Goal: Transaction & Acquisition: Book appointment/travel/reservation

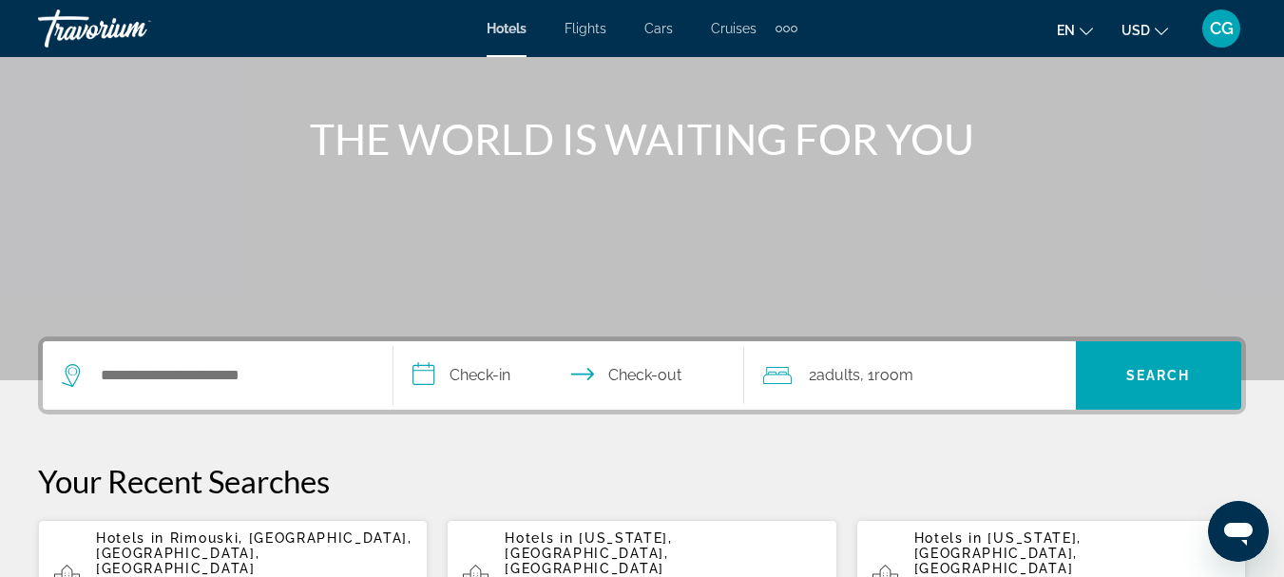
click at [201, 390] on div "Search widget" at bounding box center [218, 375] width 312 height 68
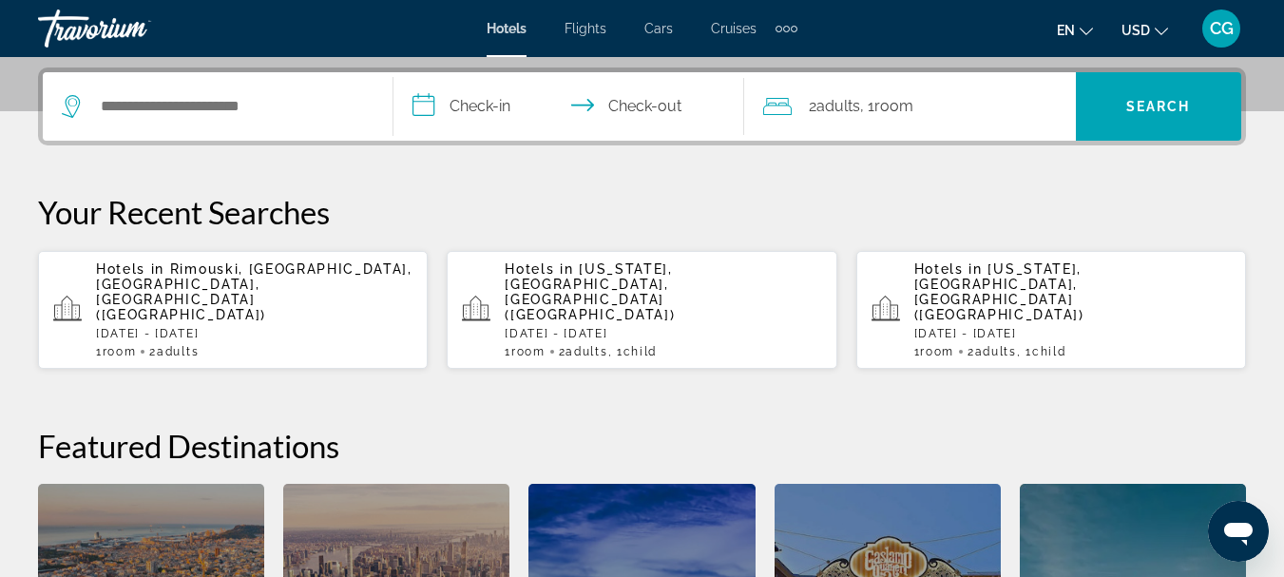
scroll to position [465, 0]
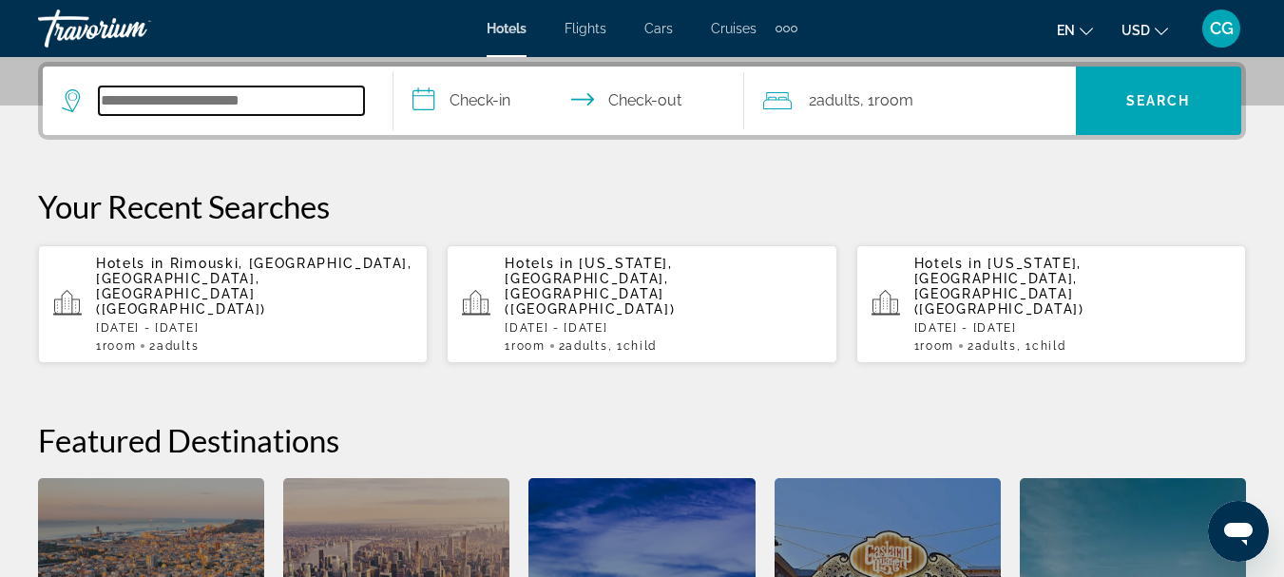
click at [239, 95] on input "Search widget" at bounding box center [231, 100] width 265 height 29
click at [500, 296] on app-hotels-recent-search "Hotels in [US_STATE], [GEOGRAPHIC_DATA], [GEOGRAPHIC_DATA] ([GEOGRAPHIC_DATA]) …" at bounding box center [642, 304] width 390 height 118
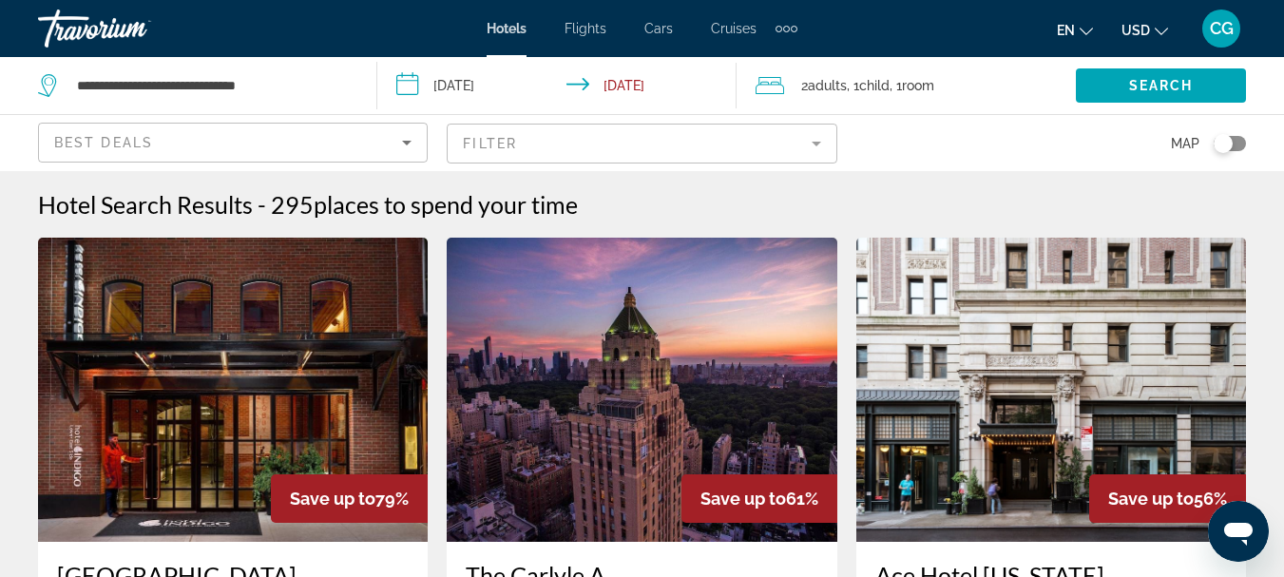
click at [1239, 143] on div "Toggle map" at bounding box center [1230, 143] width 32 height 15
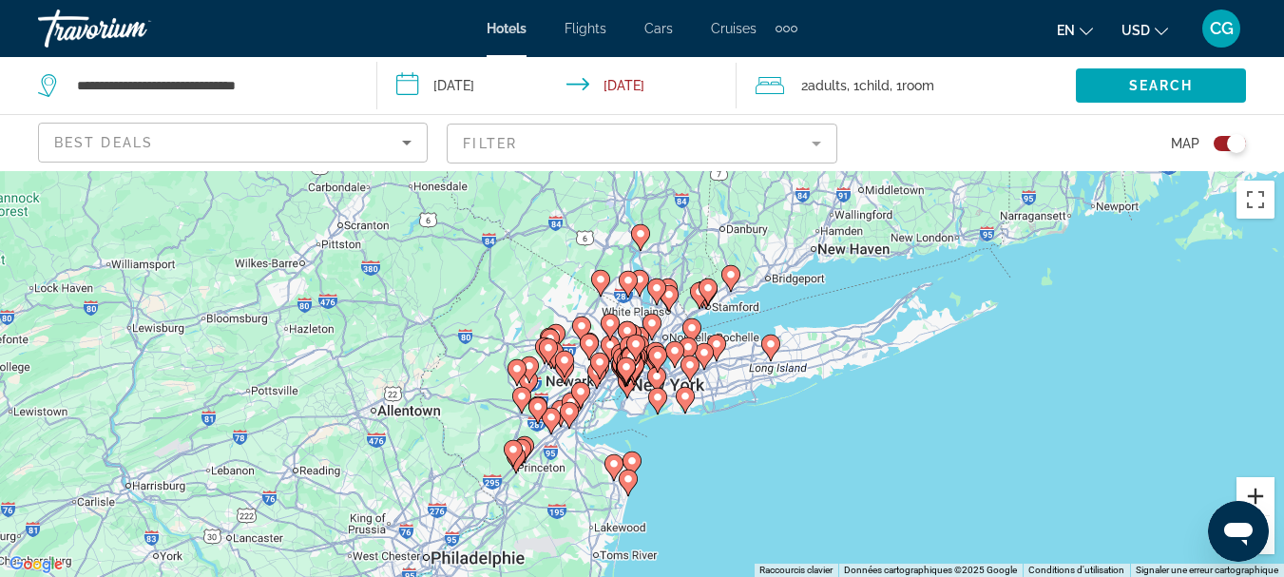
click at [1258, 485] on button "Zoom avant" at bounding box center [1255, 496] width 38 height 38
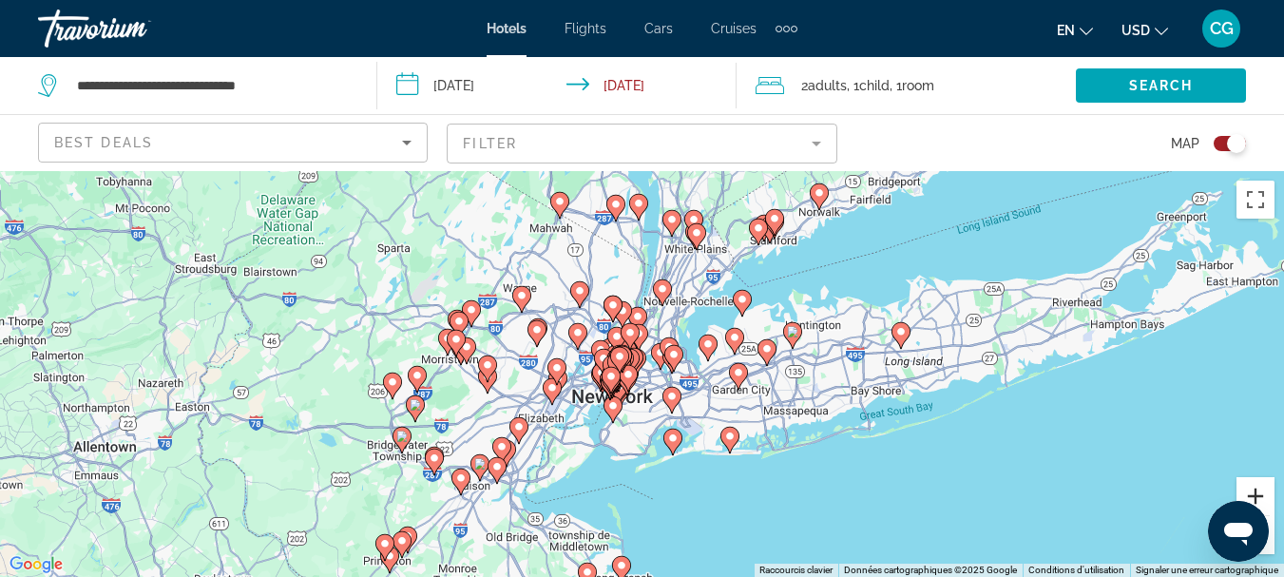
click at [1257, 495] on button "Zoom avant" at bounding box center [1255, 496] width 38 height 38
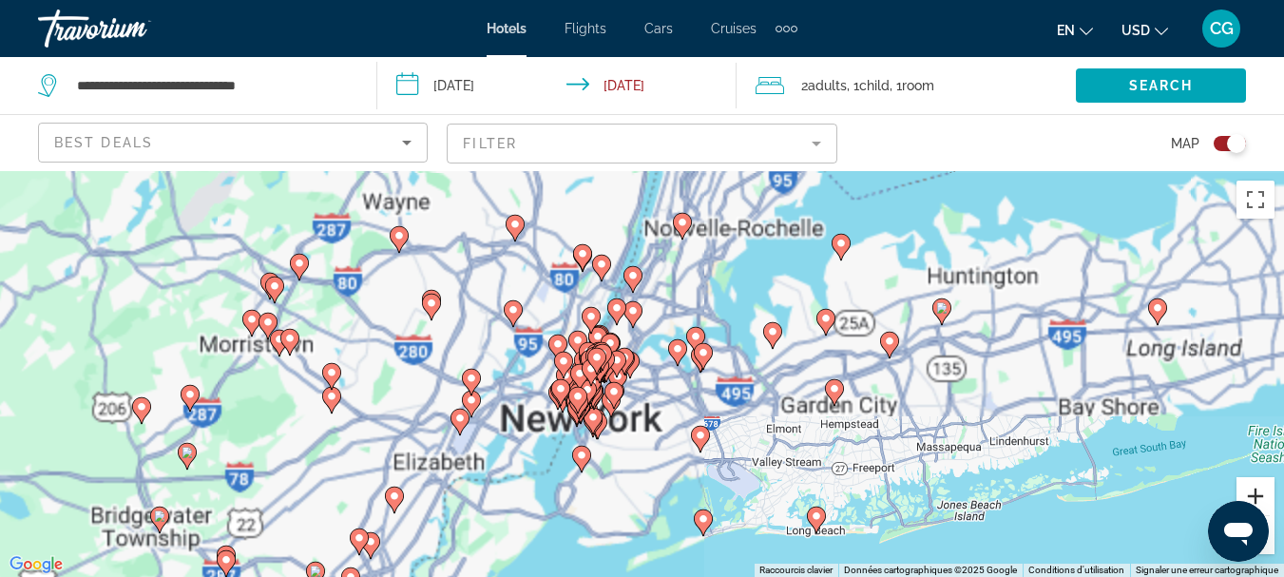
click at [1257, 495] on button "Zoom avant" at bounding box center [1255, 496] width 38 height 38
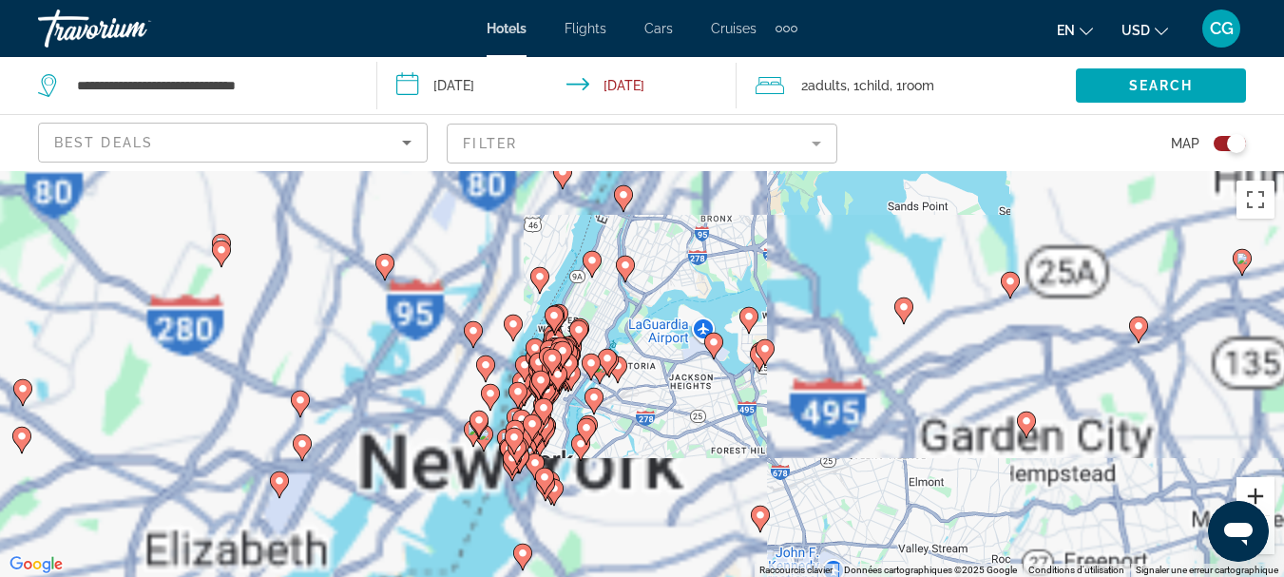
click at [1257, 495] on button "Zoom avant" at bounding box center [1255, 496] width 38 height 38
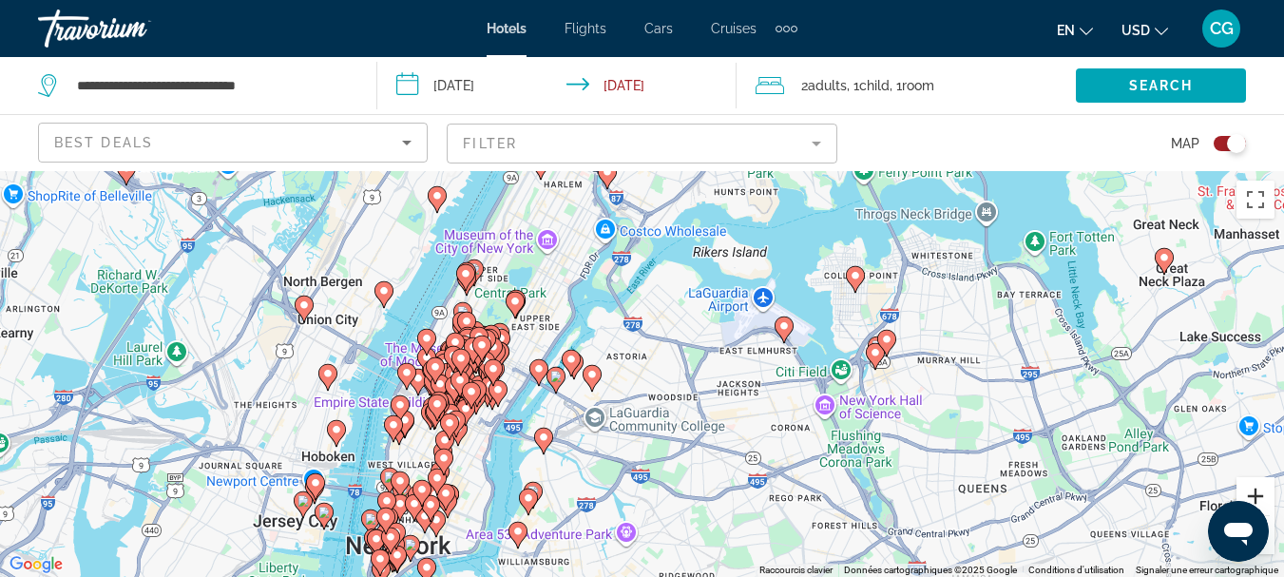
click at [1255, 495] on button "Zoom avant" at bounding box center [1255, 496] width 38 height 38
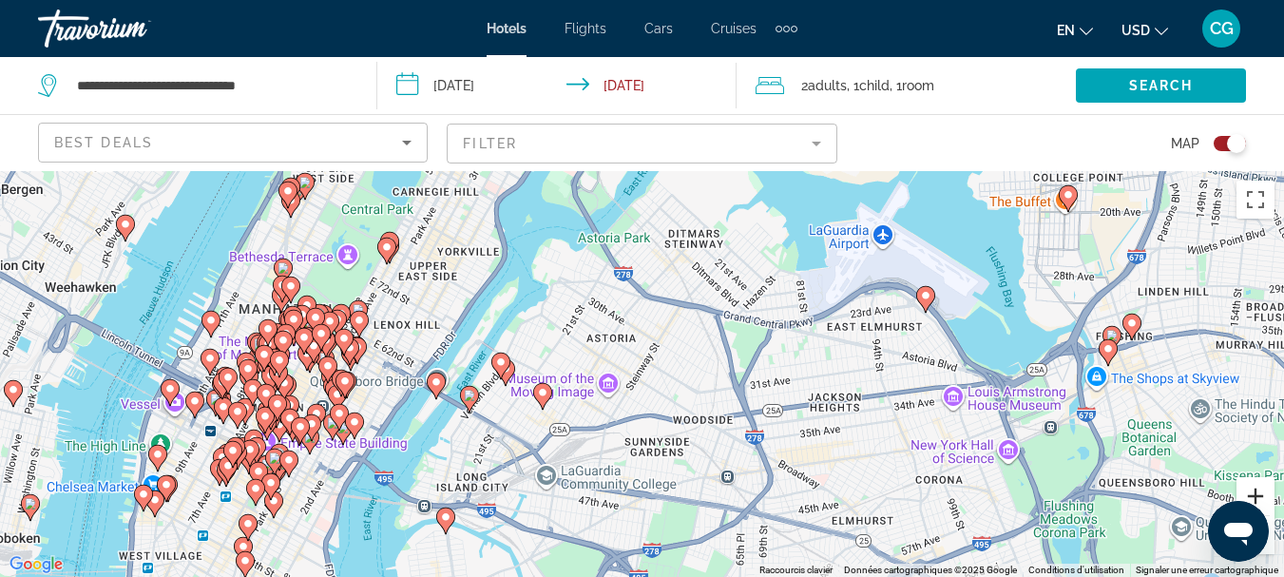
click at [1257, 494] on button "Zoom avant" at bounding box center [1255, 496] width 38 height 38
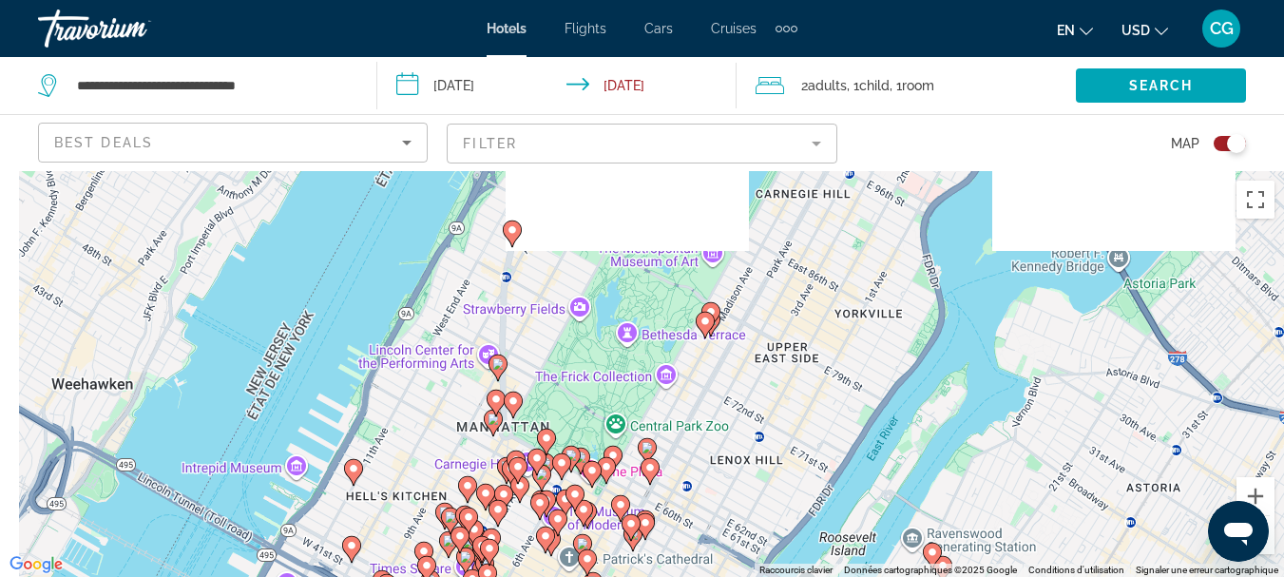
drag, startPoint x: 620, startPoint y: 320, endPoint x: 1209, endPoint y: 514, distance: 620.3
click at [1209, 514] on div "Pour activer le glissement avec le clavier, appuyez sur Alt+Entrée. Une fois ce…" at bounding box center [642, 374] width 1284 height 406
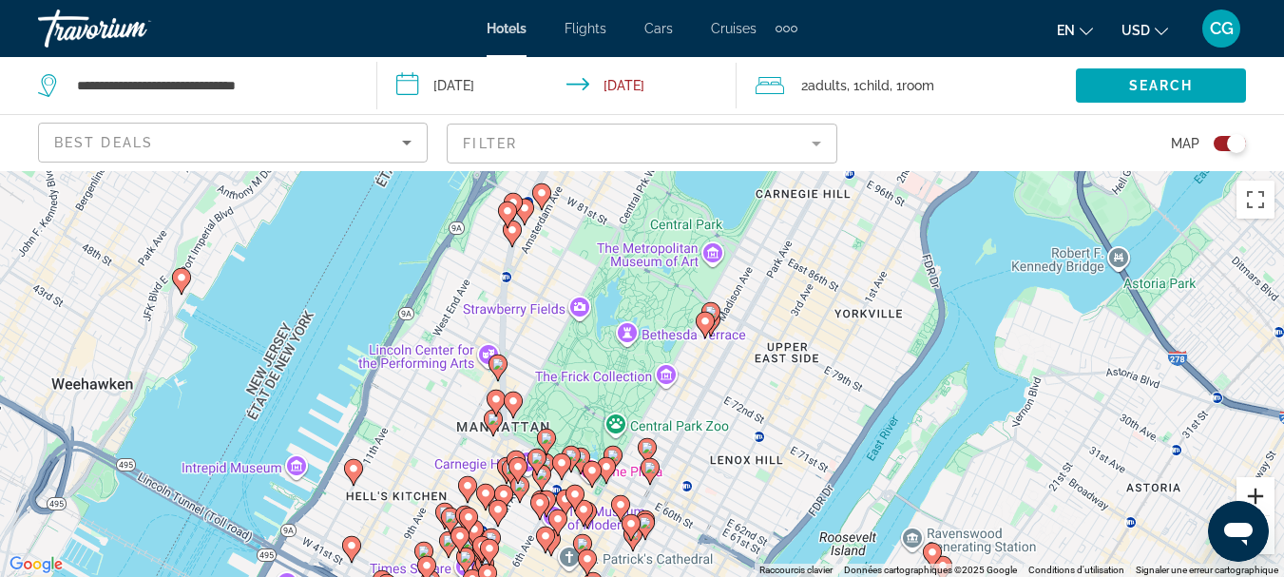
click at [1258, 488] on button "Zoom avant" at bounding box center [1255, 496] width 38 height 38
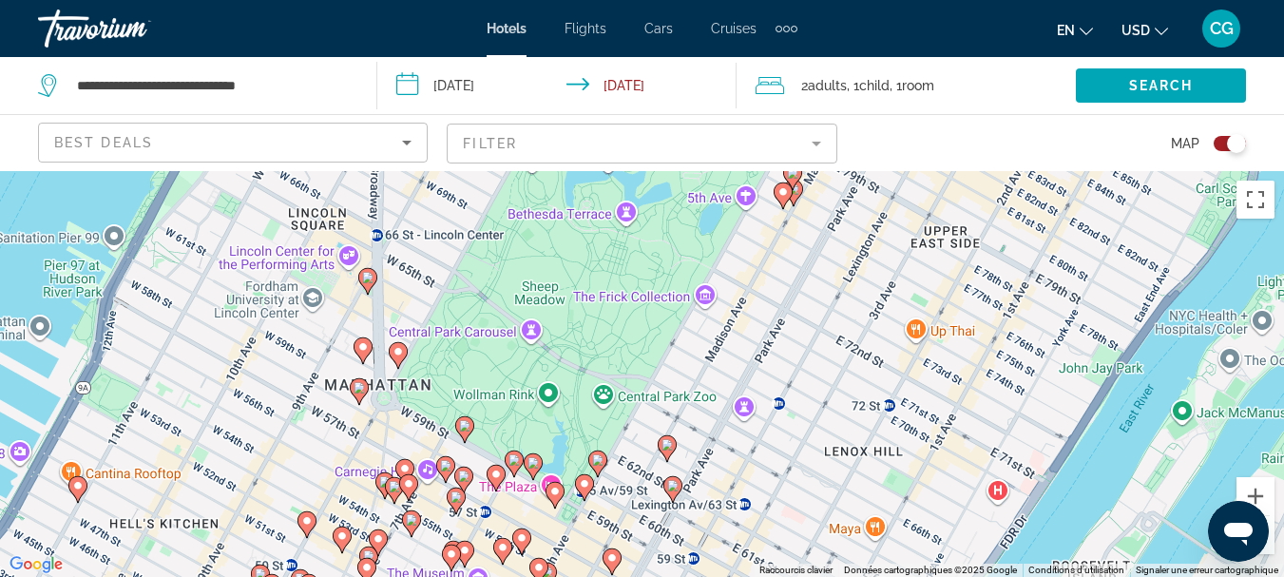
drag, startPoint x: 932, startPoint y: 485, endPoint x: 948, endPoint y: 388, distance: 98.1
click at [948, 388] on div "Pour activer le glissement avec le clavier, appuyez sur Alt+Entrée. Une fois ce…" at bounding box center [642, 374] width 1284 height 406
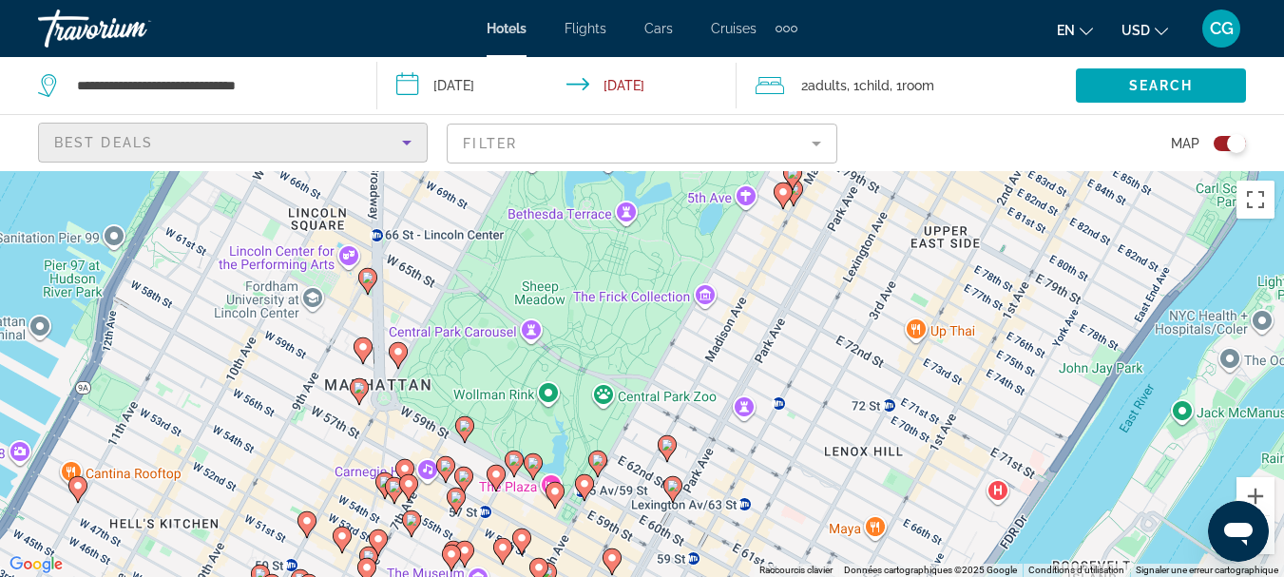
click at [407, 143] on icon "Sort by" at bounding box center [407, 143] width 10 height 5
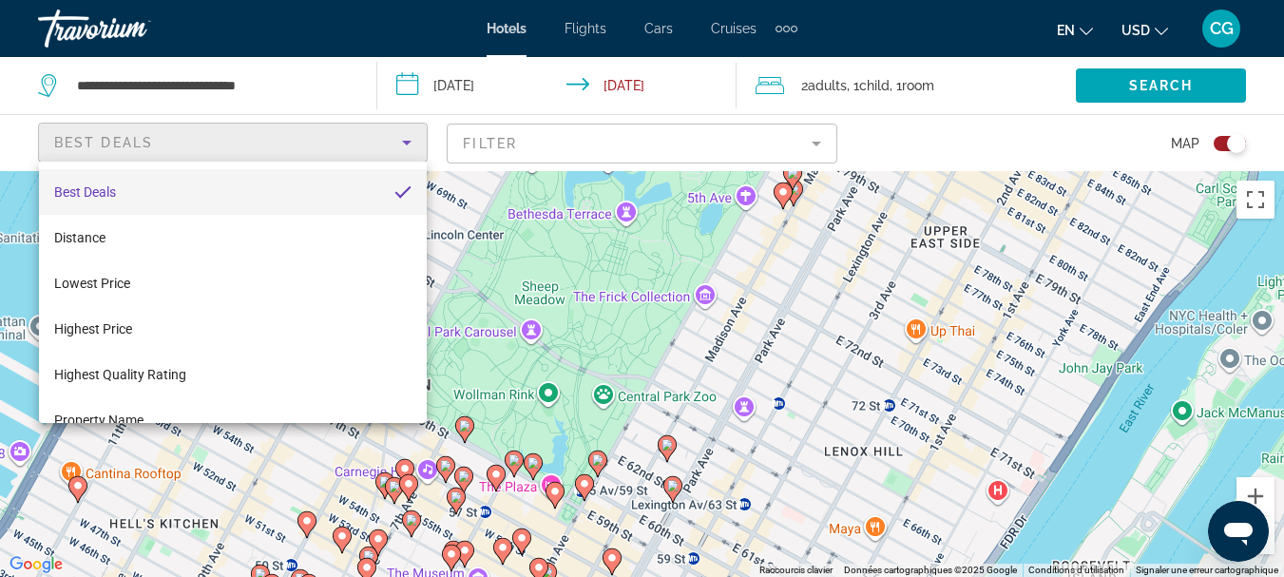
click at [802, 144] on div at bounding box center [642, 288] width 1284 height 577
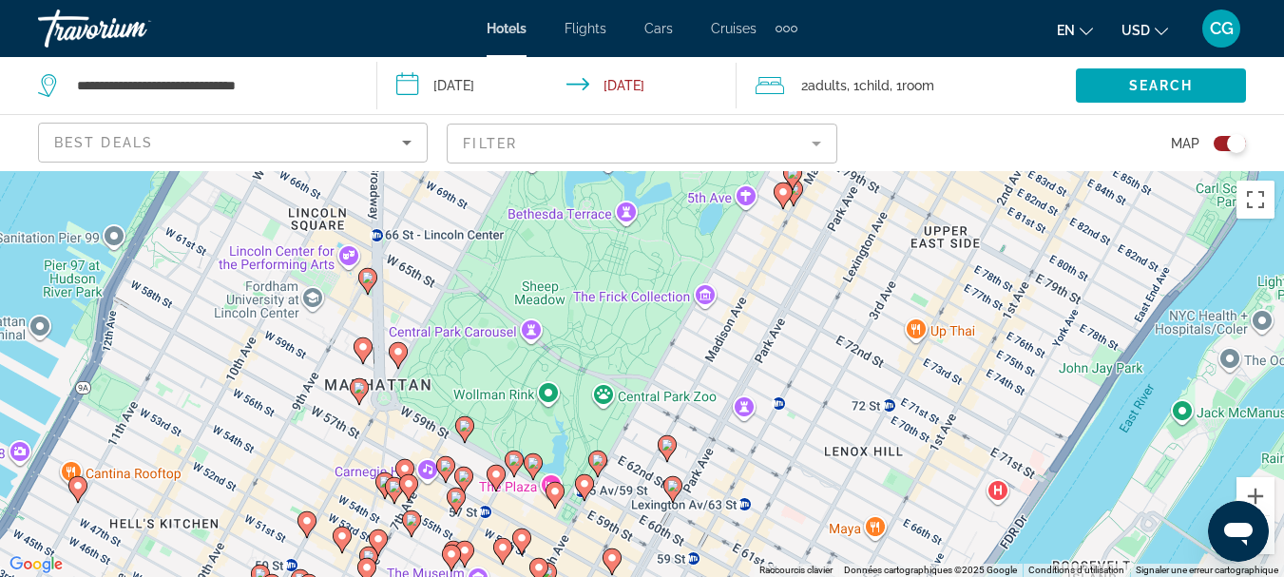
click at [821, 146] on mat-form-field "Filter" at bounding box center [642, 144] width 390 height 40
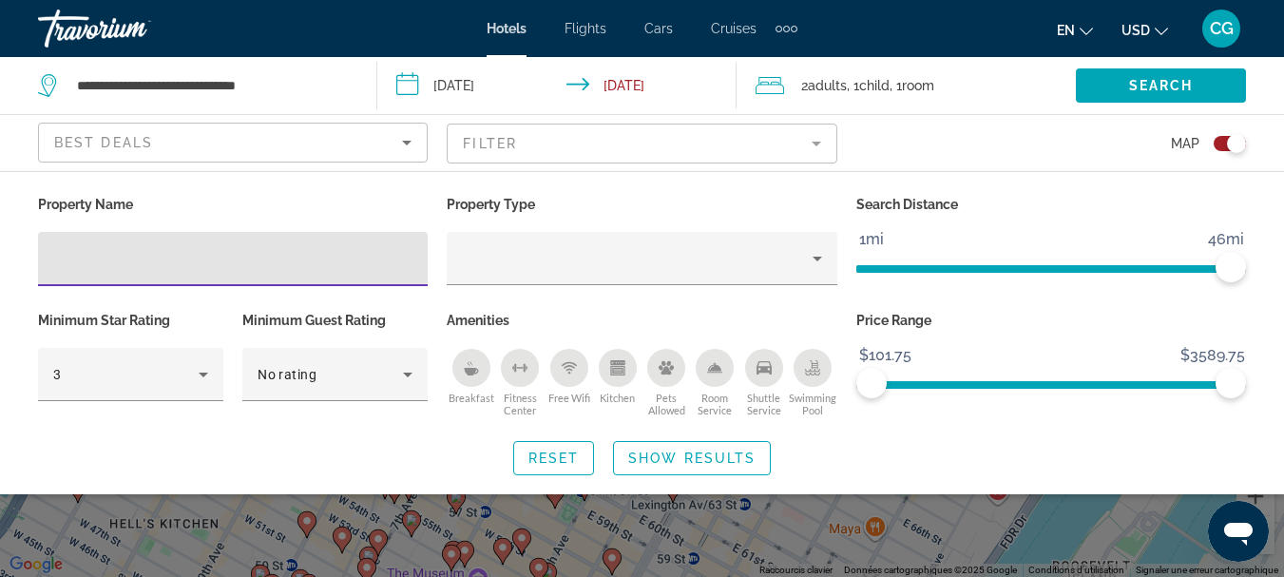
click at [820, 146] on mat-form-field "Filter" at bounding box center [642, 144] width 390 height 40
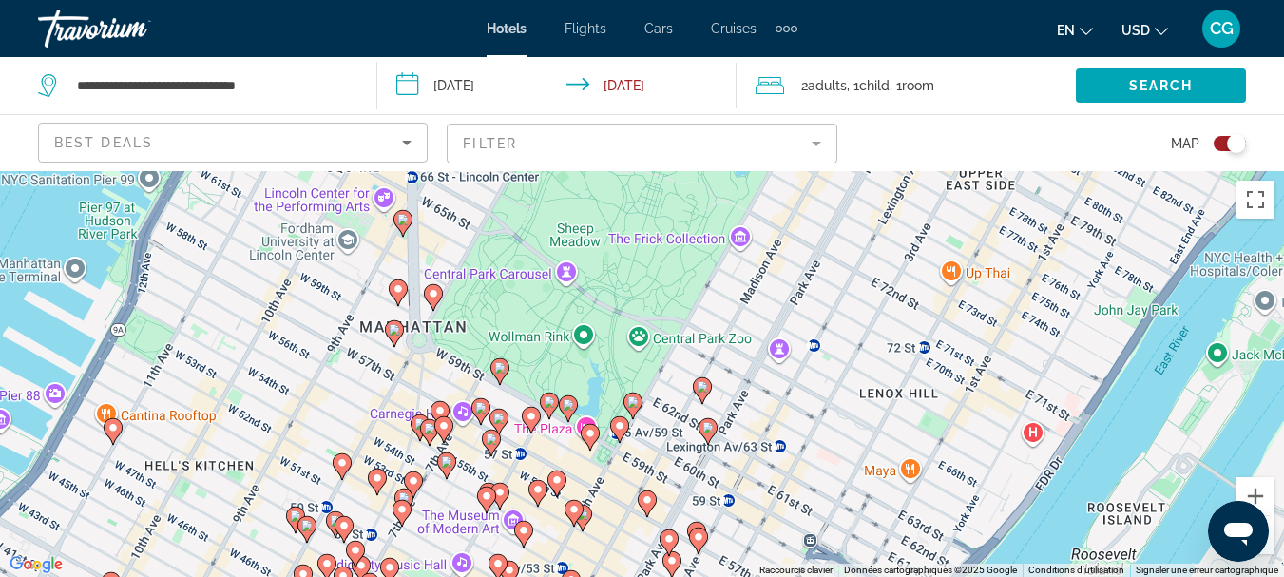
drag, startPoint x: 707, startPoint y: 309, endPoint x: 734, endPoint y: 291, distance: 32.2
click at [734, 291] on div "Pour activer le glissement avec le clavier, appuyez sur Alt+Entrée. Une fois ce…" at bounding box center [642, 374] width 1284 height 406
click at [700, 390] on image "Main content" at bounding box center [702, 386] width 11 height 11
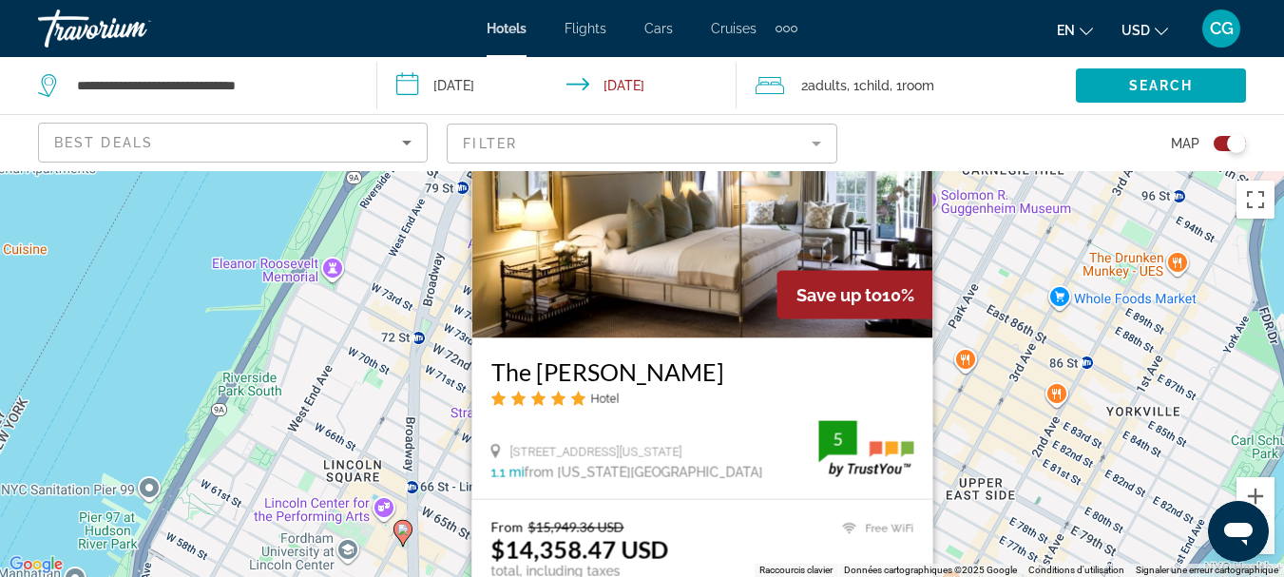
click at [80, 226] on div "Pour activer le glissement avec le clavier, appuyez sur Alt+Entrée. Une fois ce…" at bounding box center [642, 374] width 1284 height 406
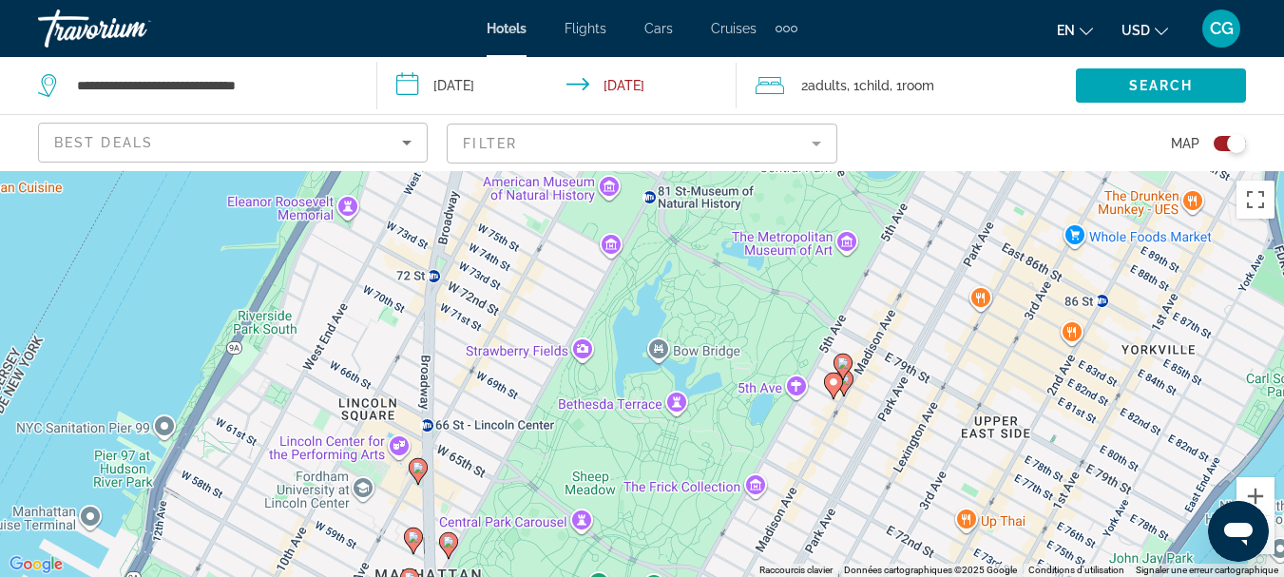
drag, startPoint x: 705, startPoint y: 410, endPoint x: 719, endPoint y: 279, distance: 131.0
click at [719, 279] on div "Pour activer le glissement avec le clavier, appuyez sur Alt+Entrée. Une fois ce…" at bounding box center [642, 374] width 1284 height 406
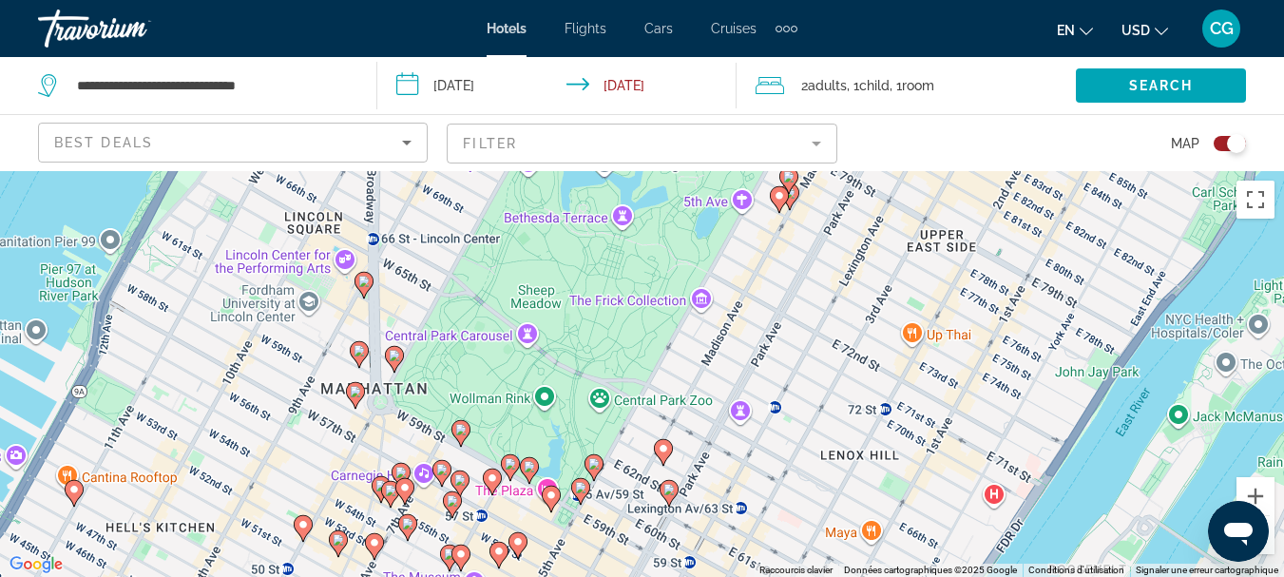
drag, startPoint x: 659, startPoint y: 420, endPoint x: 614, endPoint y: 309, distance: 119.8
click at [614, 309] on div "Pour activer le glissement avec le clavier, appuyez sur Alt+Entrée. Une fois ce…" at bounding box center [642, 374] width 1284 height 406
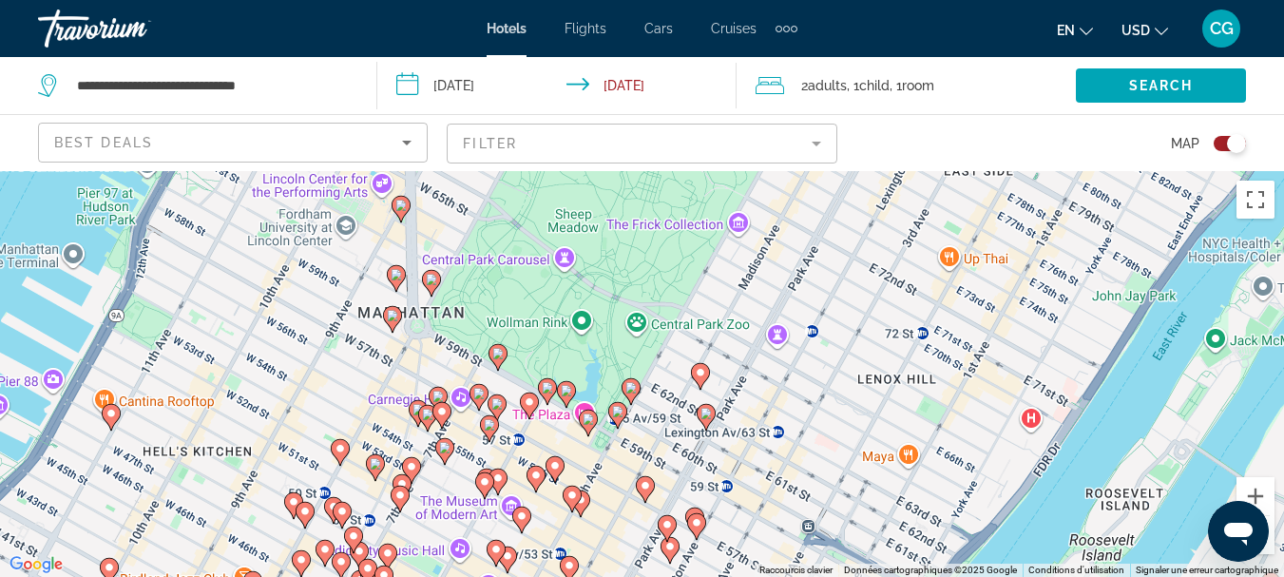
drag, startPoint x: 618, startPoint y: 409, endPoint x: 654, endPoint y: 343, distance: 74.9
click at [654, 343] on div "Pour activer le glissement avec le clavier, appuyez sur Alt+Entrée. Une fois ce…" at bounding box center [642, 374] width 1284 height 406
click at [1256, 503] on button "Zoom avant" at bounding box center [1255, 496] width 38 height 38
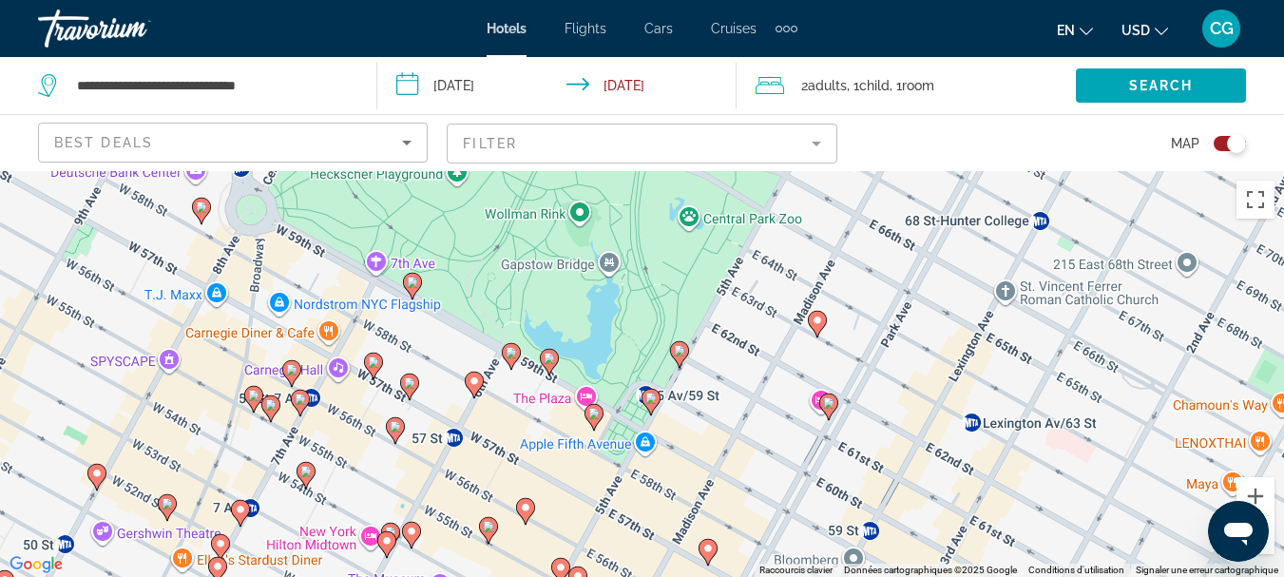
drag, startPoint x: 890, startPoint y: 445, endPoint x: 948, endPoint y: 373, distance: 91.9
click at [948, 373] on div "Pour activer le glissement avec le clavier, appuyez sur Alt+Entrée. Une fois ce…" at bounding box center [642, 374] width 1284 height 406
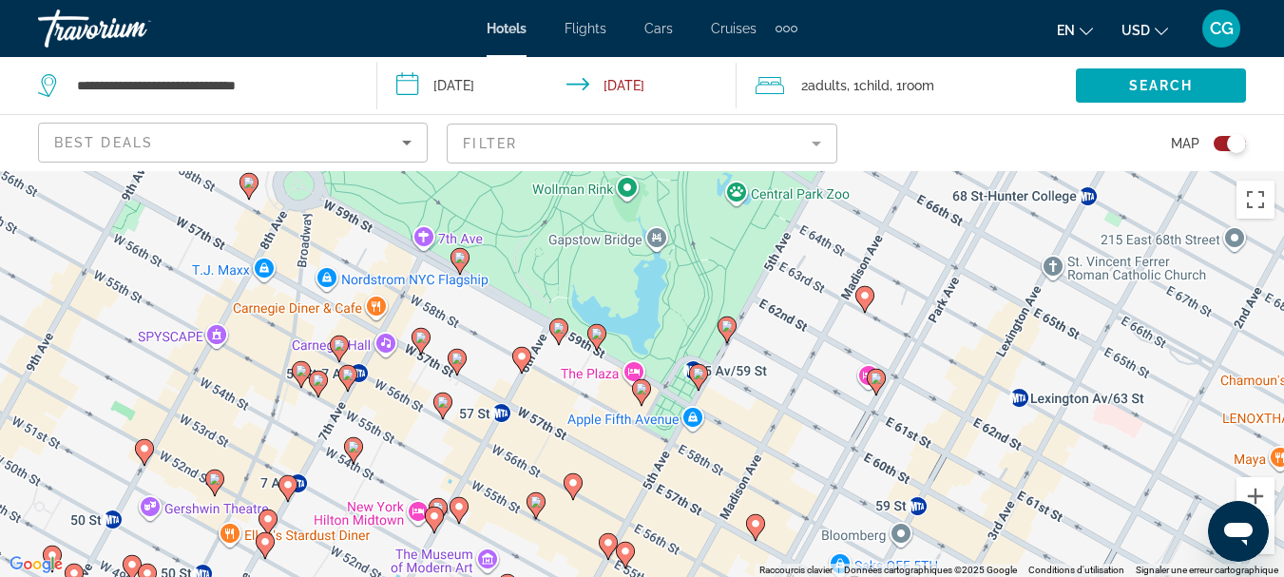
drag, startPoint x: 914, startPoint y: 416, endPoint x: 940, endPoint y: 404, distance: 28.5
click at [940, 404] on div "Pour activer le glissement avec le clavier, appuyez sur Alt+Entrée. Une fois ce…" at bounding box center [642, 374] width 1284 height 406
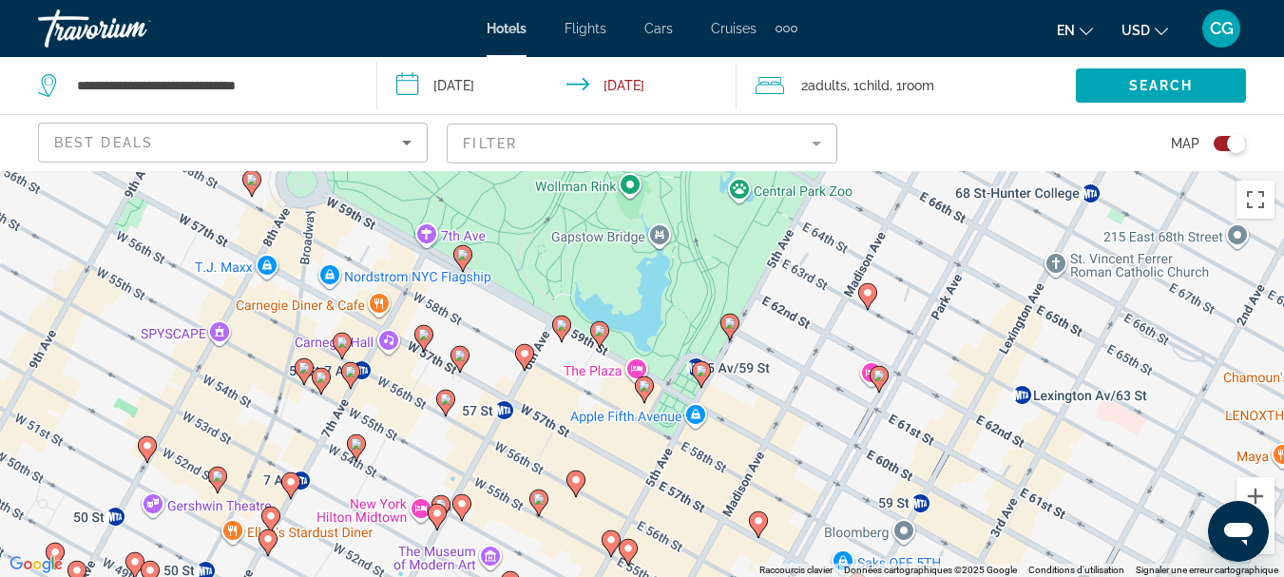
click at [651, 390] on icon "Main content" at bounding box center [643, 388] width 17 height 25
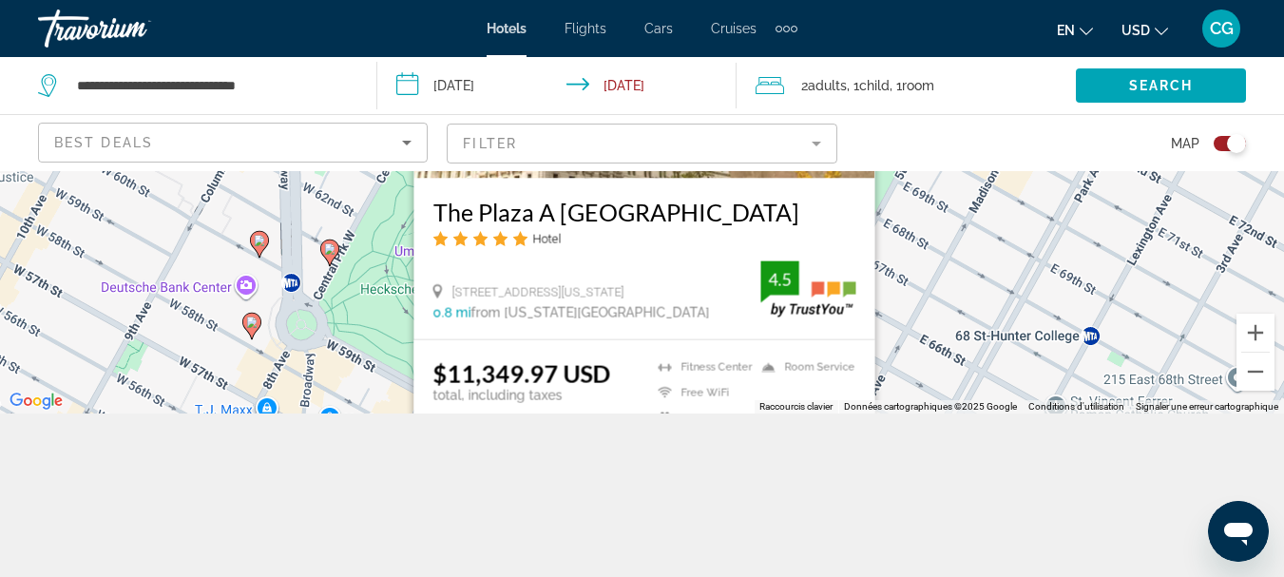
scroll to position [76, 0]
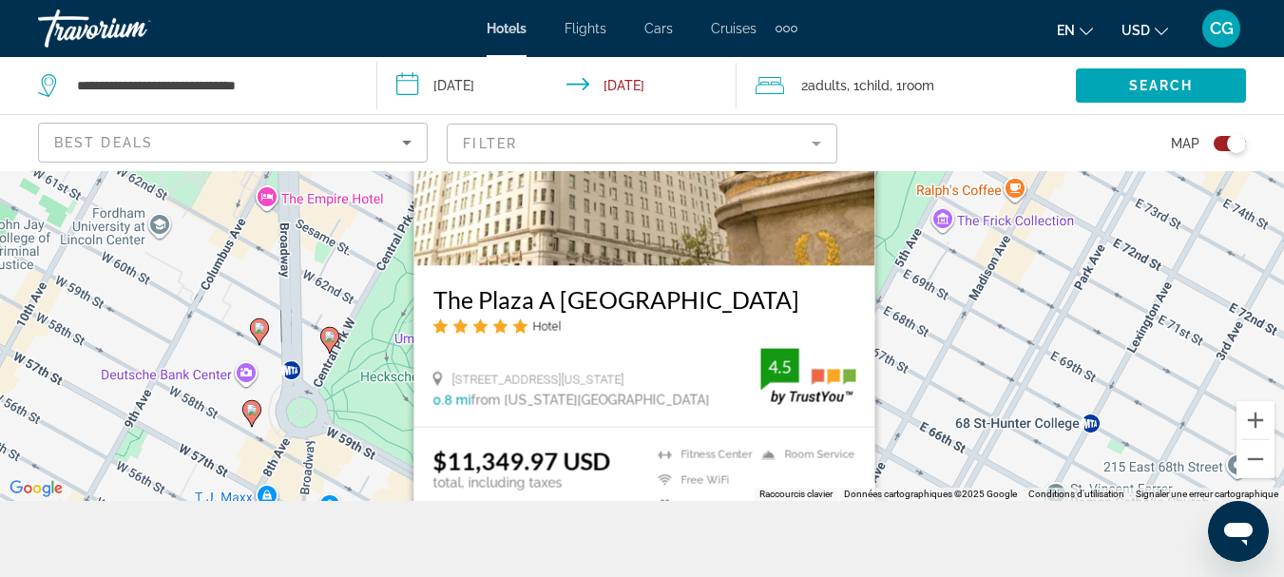
click at [631, 316] on div "The Plaza A [GEOGRAPHIC_DATA] Hotel" at bounding box center [643, 316] width 423 height 64
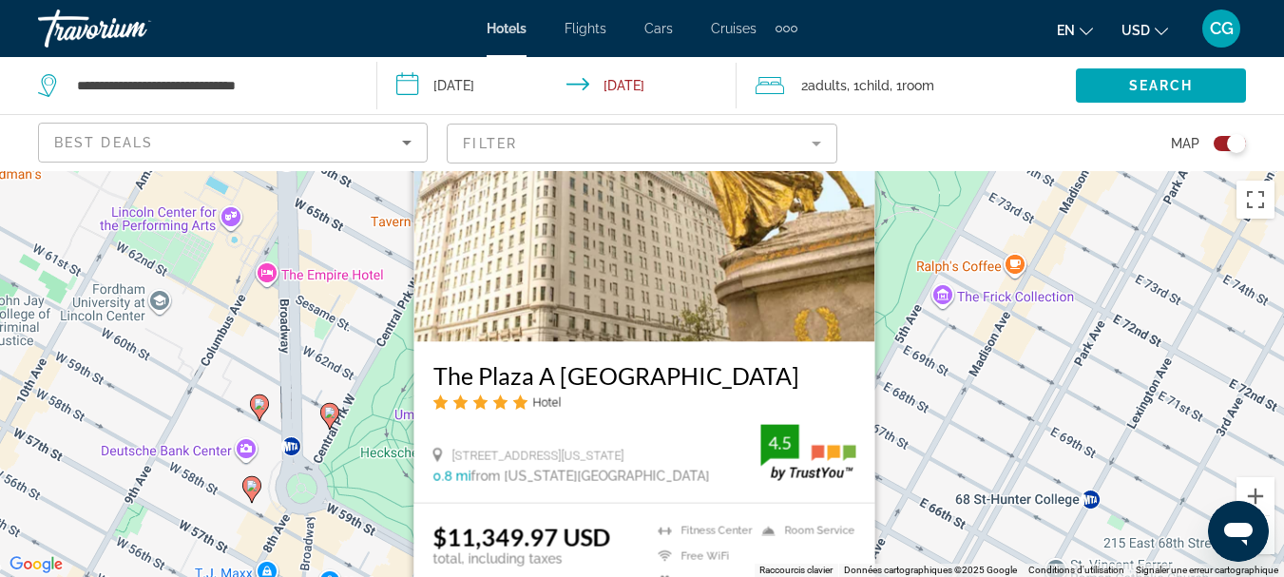
click at [890, 244] on div "Pour activer le glissement avec le clavier, appuyez sur Alt+Entrée. Une fois ce…" at bounding box center [642, 374] width 1284 height 406
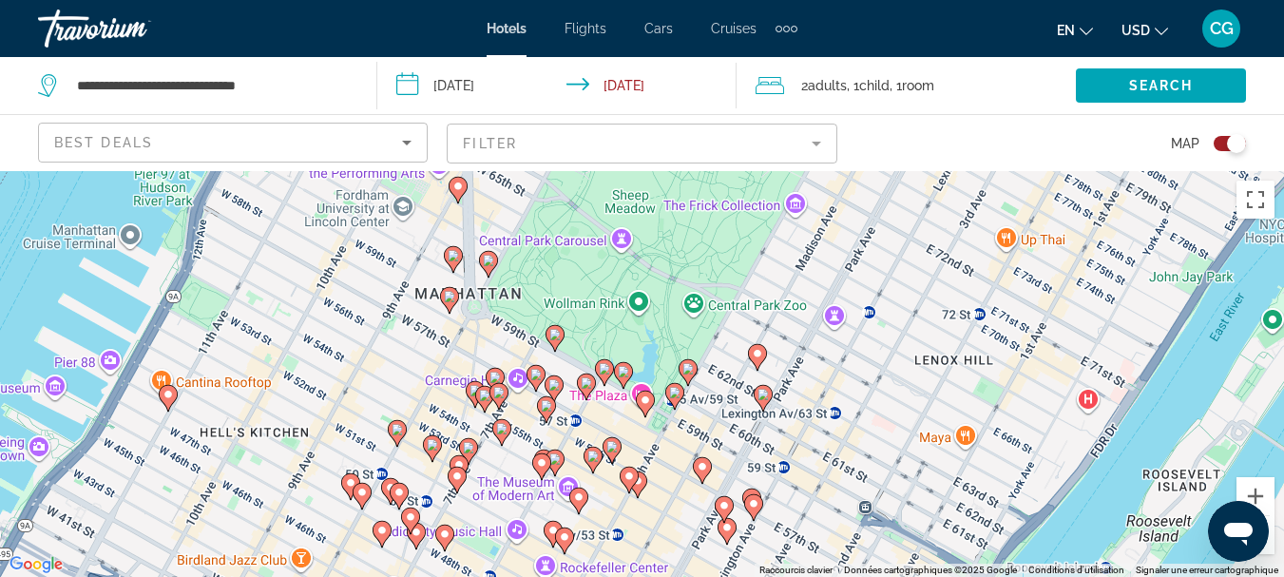
drag, startPoint x: 682, startPoint y: 420, endPoint x: 686, endPoint y: 293, distance: 127.4
click at [686, 293] on div "Pour activer le glissement avec le clavier, appuyez sur Alt+Entrée. Une fois ce…" at bounding box center [642, 374] width 1284 height 406
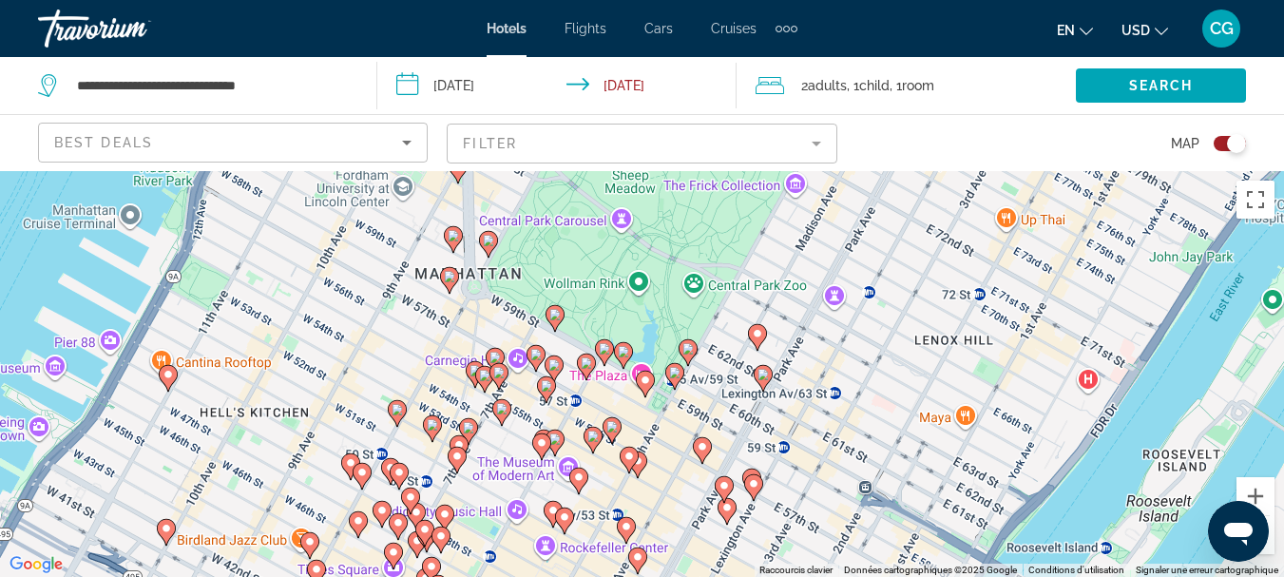
click at [646, 380] on image "Main content" at bounding box center [645, 379] width 11 height 11
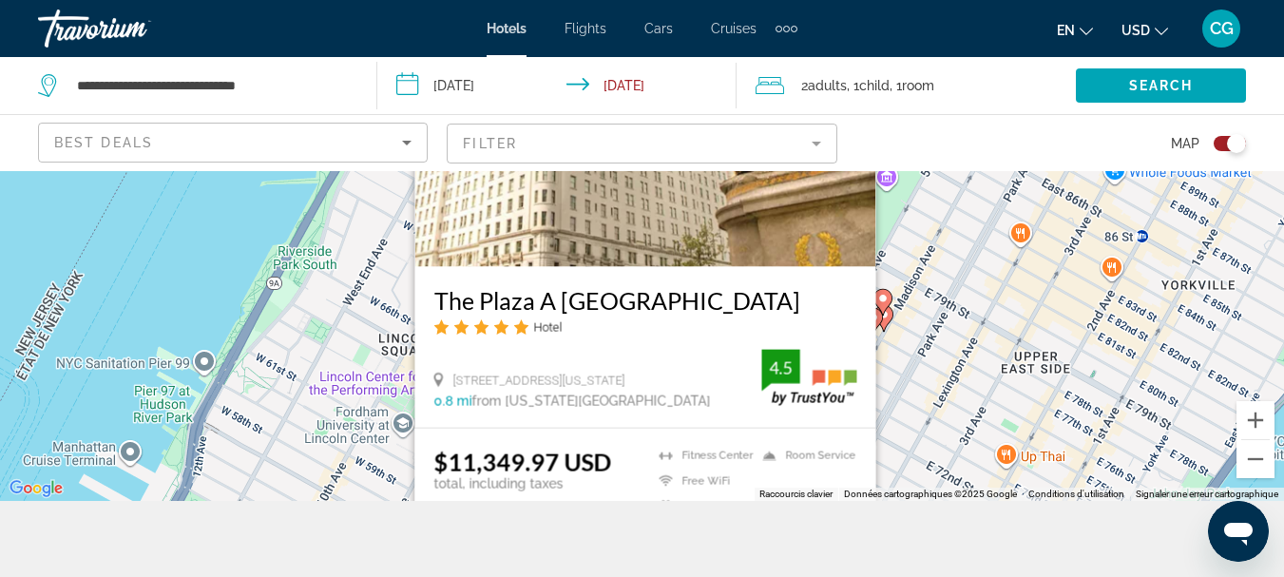
scroll to position [95, 0]
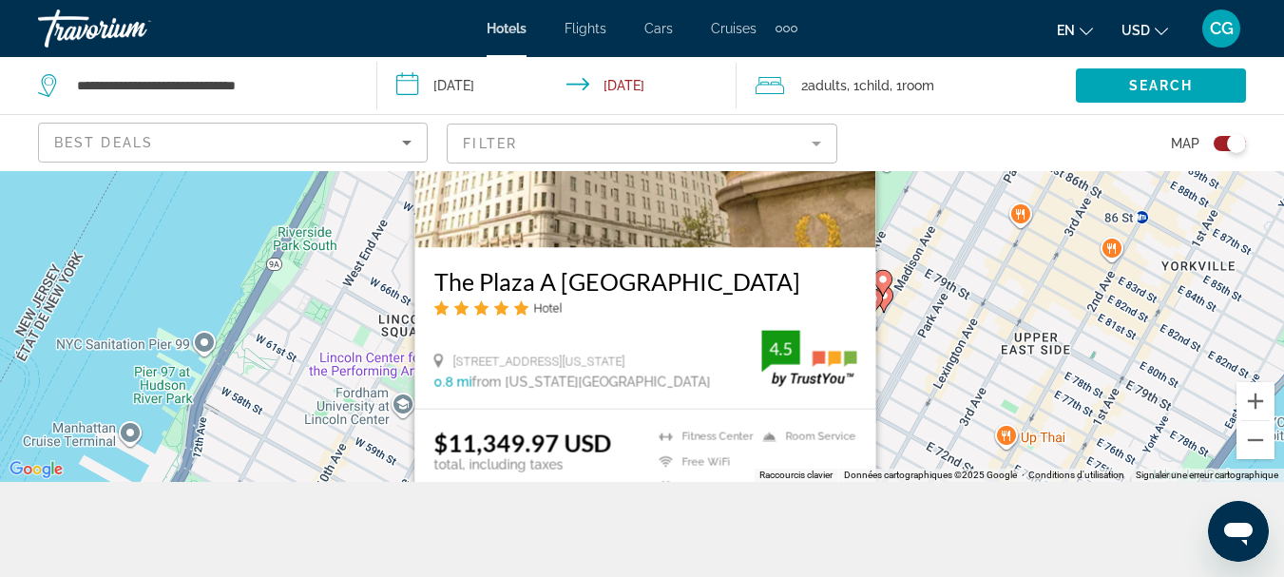
click at [897, 388] on div "Pour activer le glissement avec le clavier, appuyez sur Alt+Entrée. Une fois ce…" at bounding box center [642, 279] width 1284 height 406
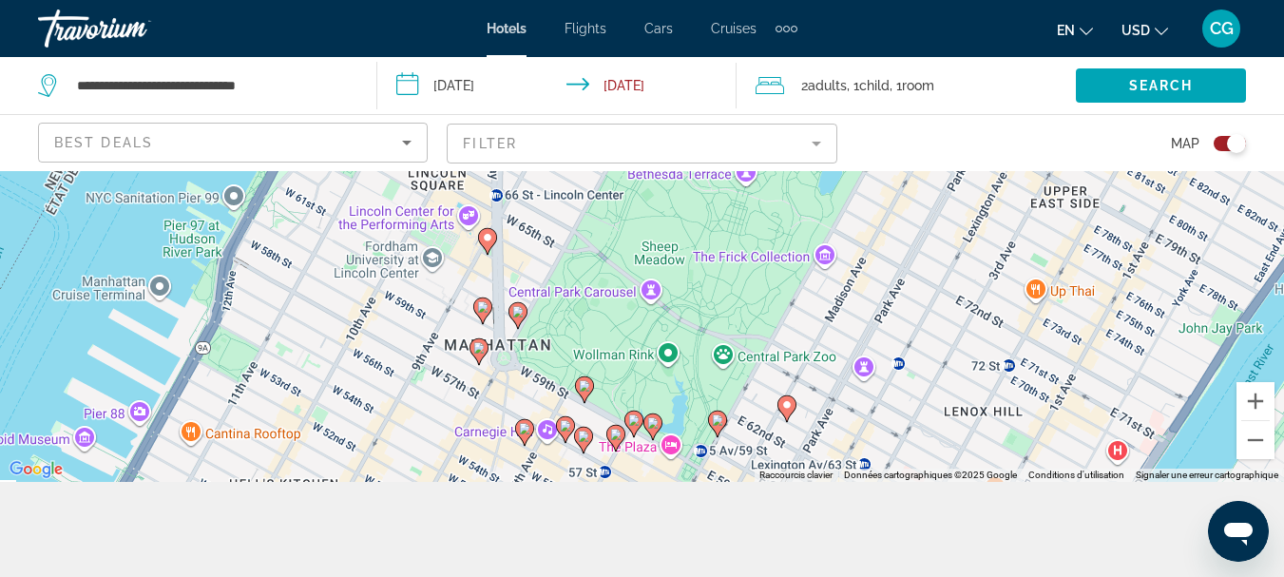
drag, startPoint x: 781, startPoint y: 419, endPoint x: 811, endPoint y: 263, distance: 158.6
click at [811, 263] on div "Pour activer le glissement avec le clavier, appuyez sur Alt+Entrée. Une fois ce…" at bounding box center [642, 279] width 1284 height 406
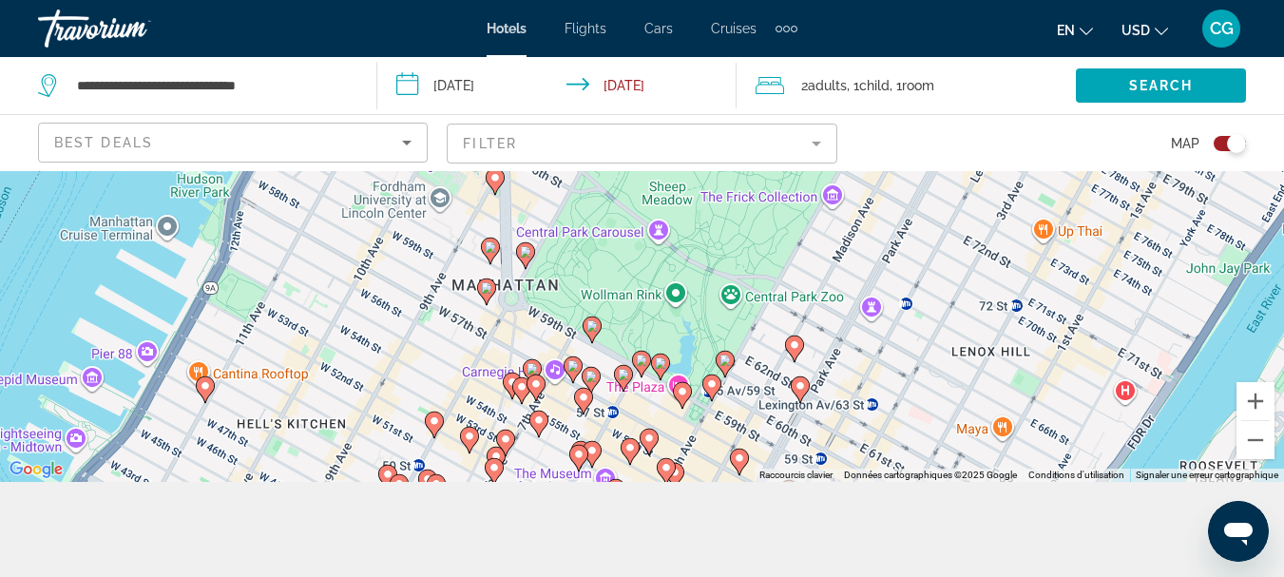
drag, startPoint x: 782, startPoint y: 408, endPoint x: 802, endPoint y: 304, distance: 105.5
click at [802, 335] on gmp-advanced-marker "Main content" at bounding box center [794, 349] width 19 height 29
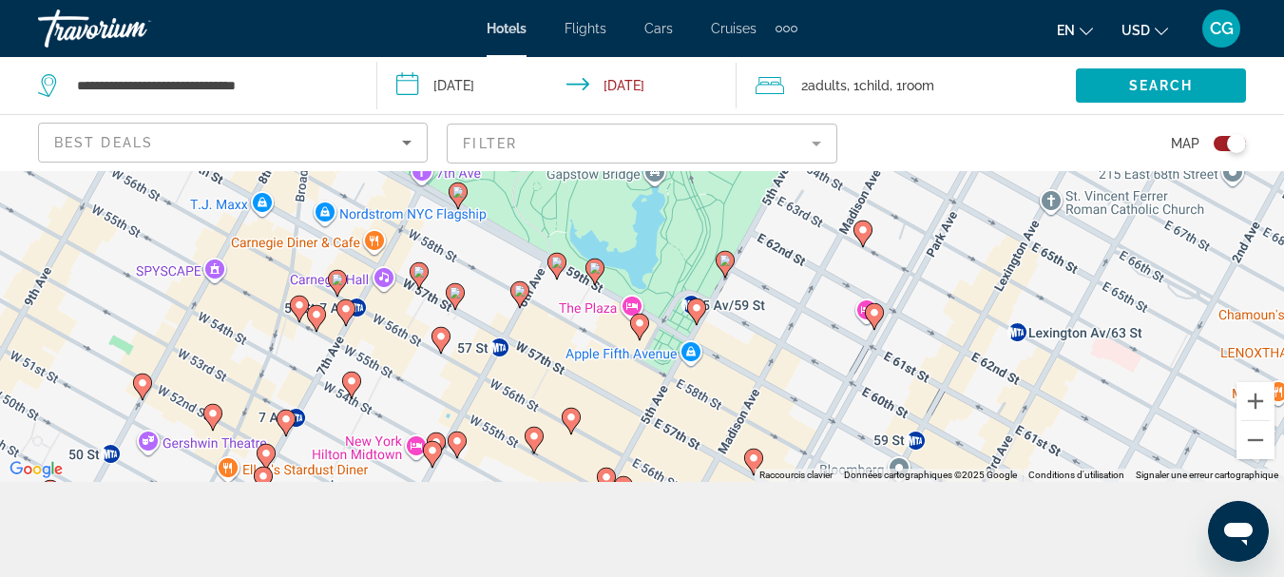
click at [788, 333] on div "Pour activer le glissement avec le clavier, appuyez sur Alt+Entrée. Une fois ce…" at bounding box center [642, 279] width 1284 height 406
click at [692, 306] on image "Main content" at bounding box center [696, 307] width 11 height 11
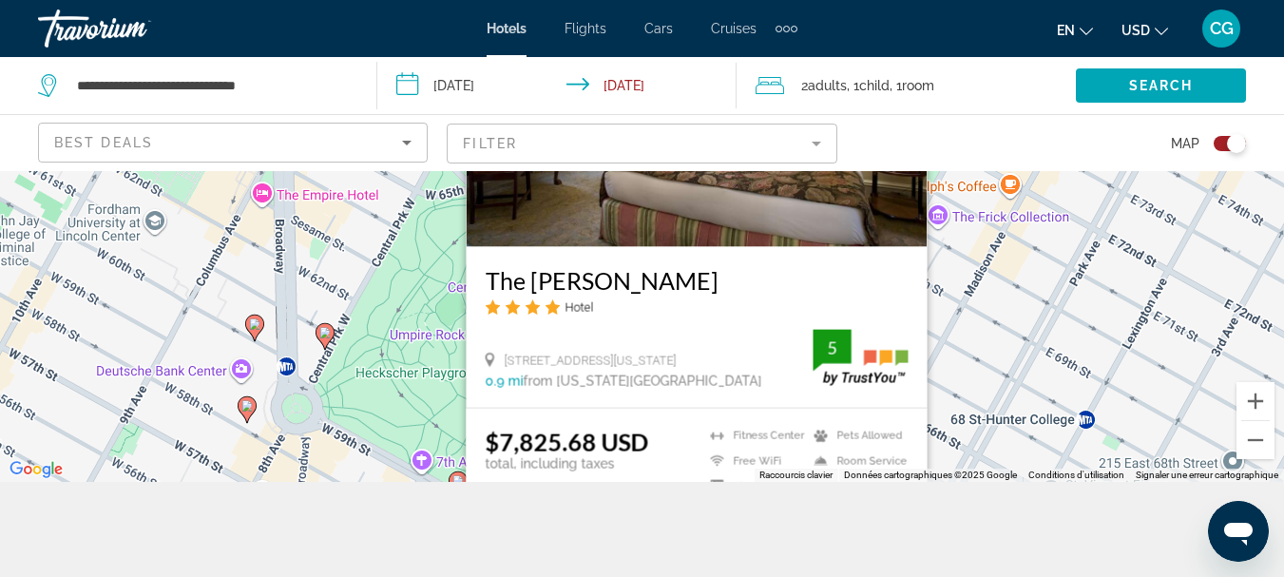
click at [985, 333] on div "Pour activer le glissement avec le clavier, appuyez sur Alt+Entrée. Une fois ce…" at bounding box center [642, 279] width 1284 height 406
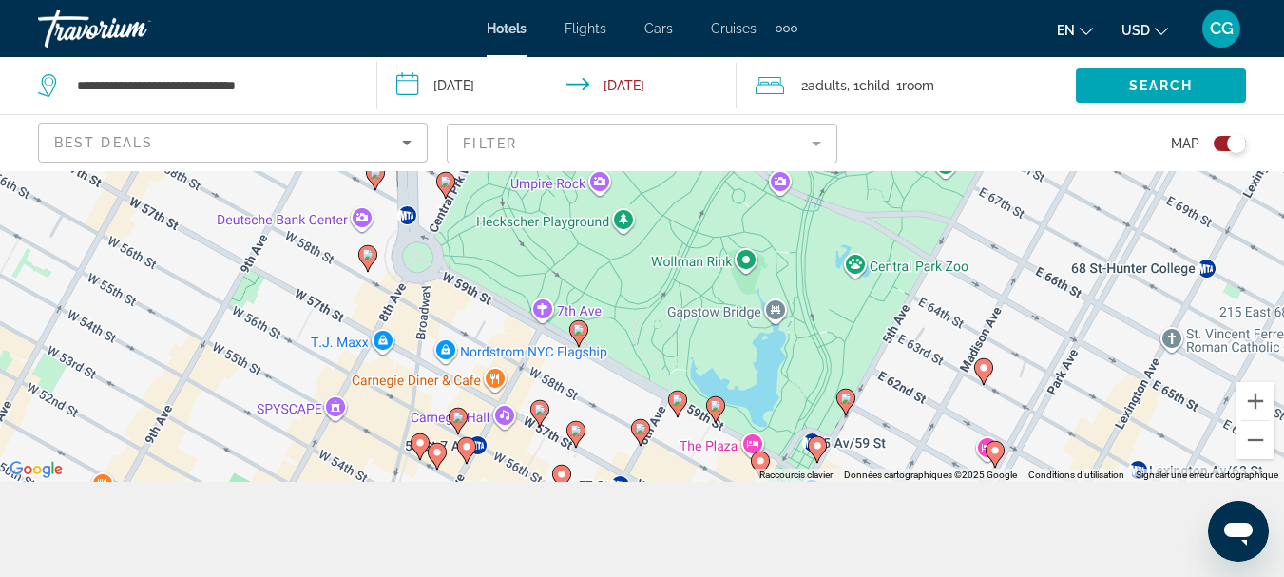
drag, startPoint x: 661, startPoint y: 408, endPoint x: 792, endPoint y: 241, distance: 211.2
click at [792, 241] on div "Pour activer le glissement avec le clavier, appuyez sur Alt+Entrée. Une fois ce…" at bounding box center [642, 279] width 1284 height 406
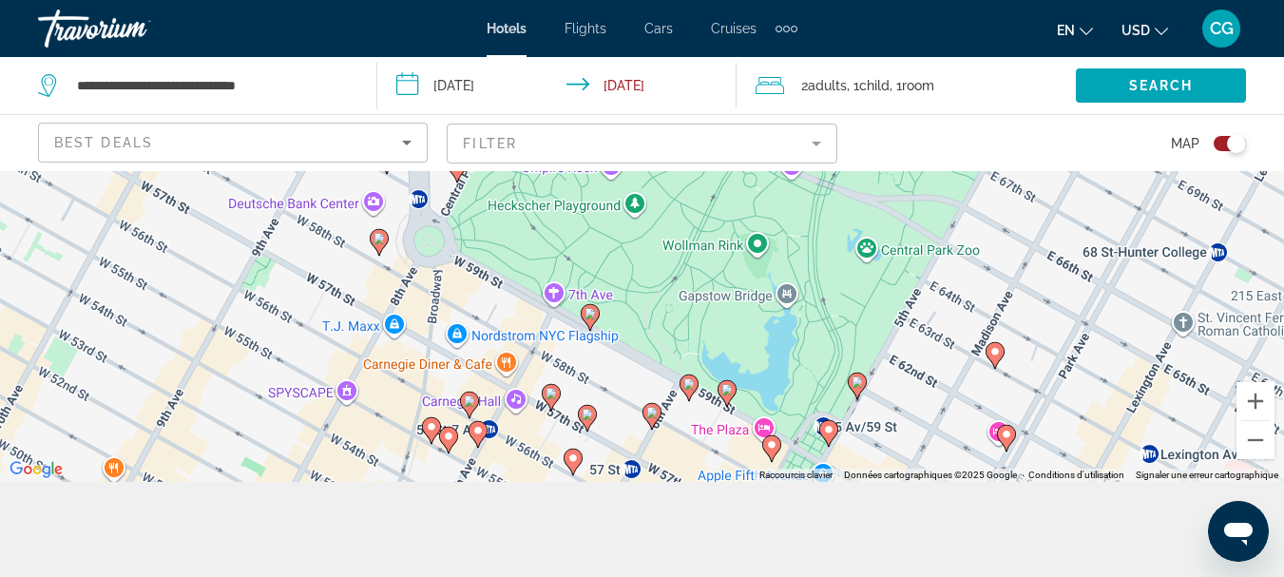
click at [592, 313] on image "Main content" at bounding box center [589, 313] width 11 height 11
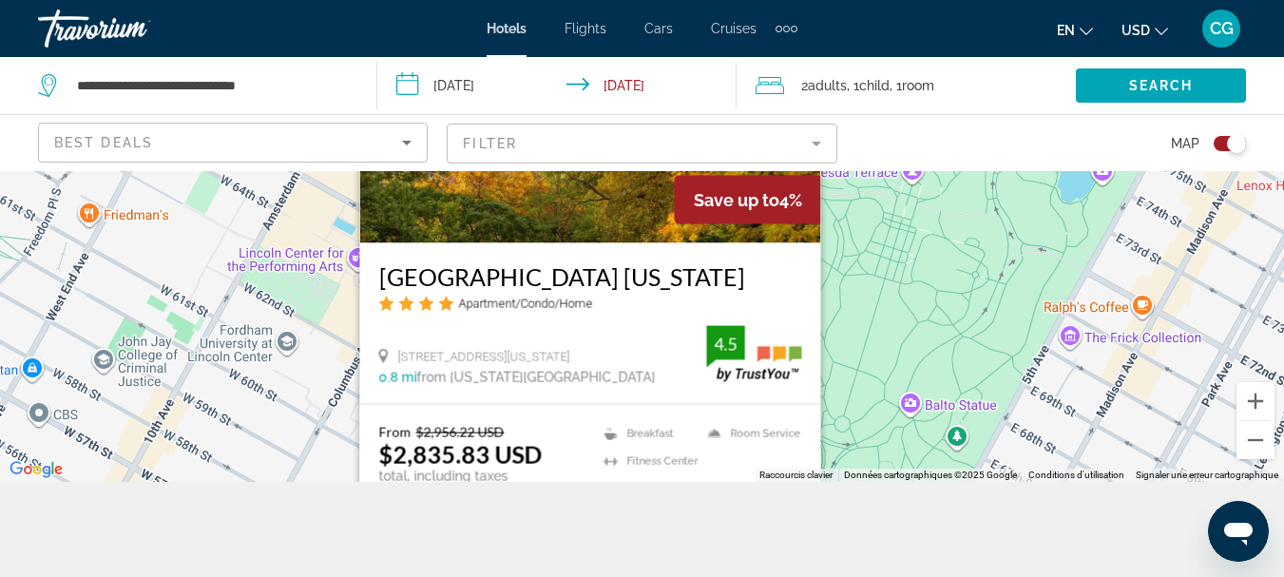
click at [899, 350] on div "Pour activer le glissement avec le clavier, appuyez sur Alt+Entrée. Une fois ce…" at bounding box center [642, 279] width 1284 height 406
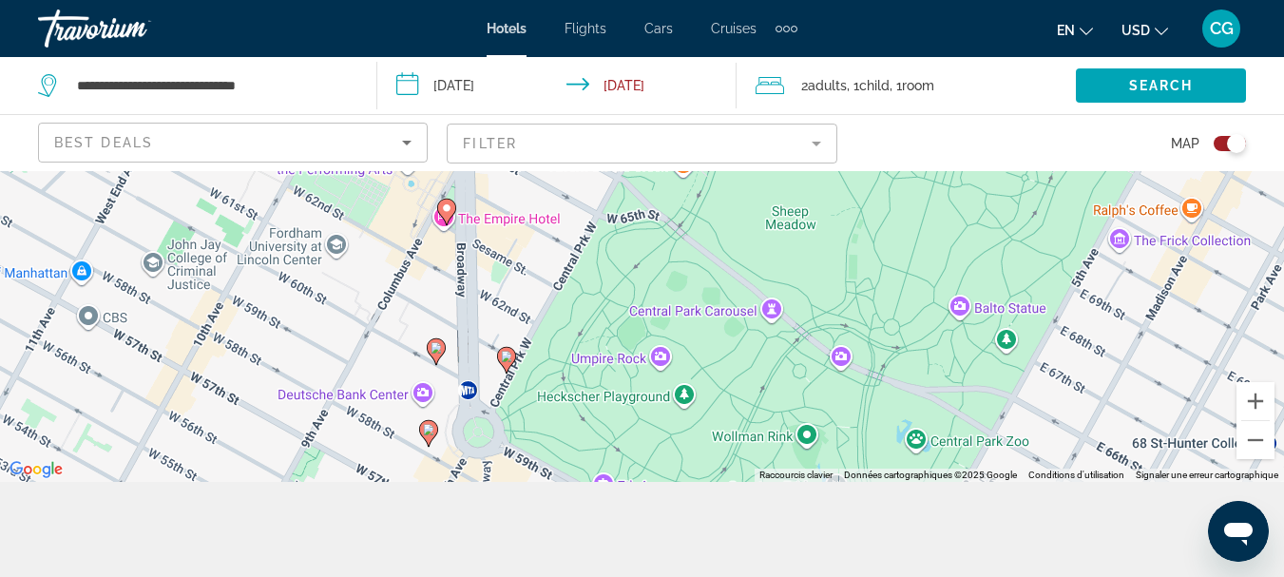
drag, startPoint x: 653, startPoint y: 417, endPoint x: 741, endPoint y: 234, distance: 203.6
click at [741, 234] on div "Pour activer le glissement avec le clavier, appuyez sur Alt+Entrée. Une fois ce…" at bounding box center [642, 279] width 1284 height 406
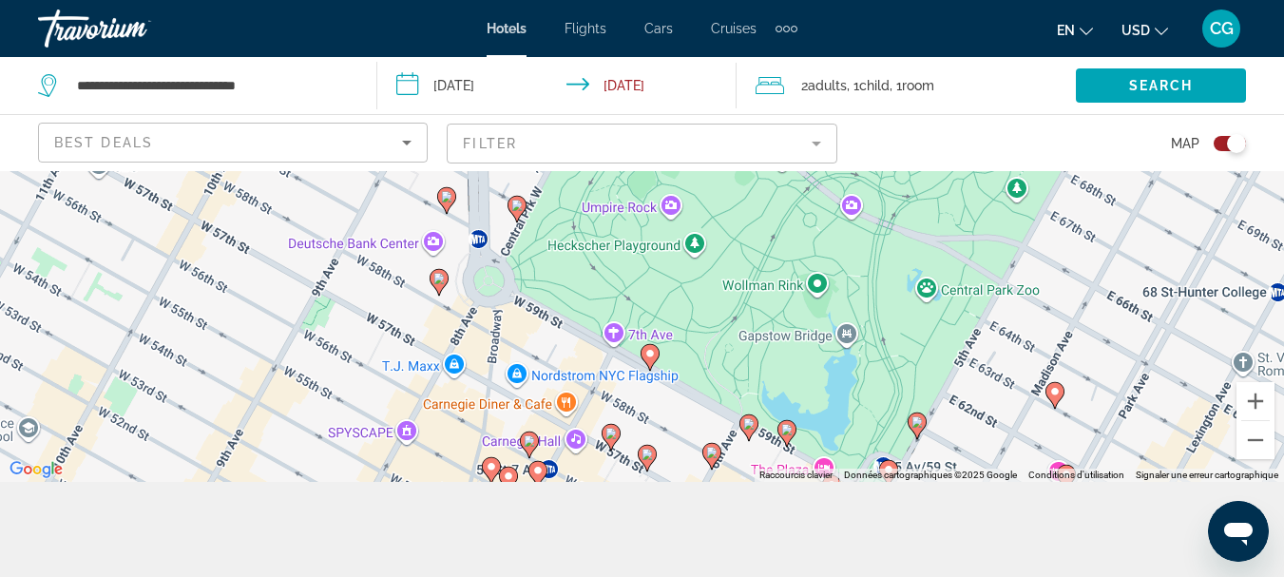
drag, startPoint x: 713, startPoint y: 378, endPoint x: 692, endPoint y: 322, distance: 59.8
click at [692, 322] on div "Pour activer le glissement avec le clavier, appuyez sur Alt+Entrée. Une fois ce…" at bounding box center [642, 279] width 1284 height 406
click at [655, 355] on image "Main content" at bounding box center [649, 353] width 11 height 11
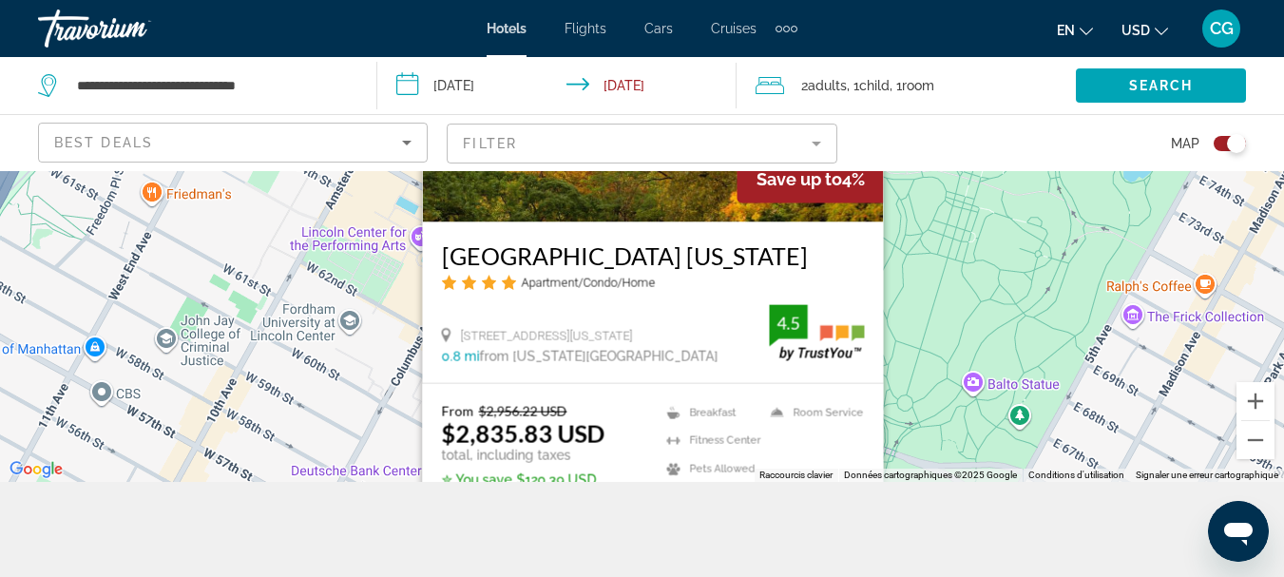
drag, startPoint x: 910, startPoint y: 347, endPoint x: 918, endPoint y: 222, distance: 124.7
click at [915, 224] on div "Pour activer le glissement avec le clavier, appuyez sur Alt+Entrée. Une fois ce…" at bounding box center [642, 279] width 1284 height 406
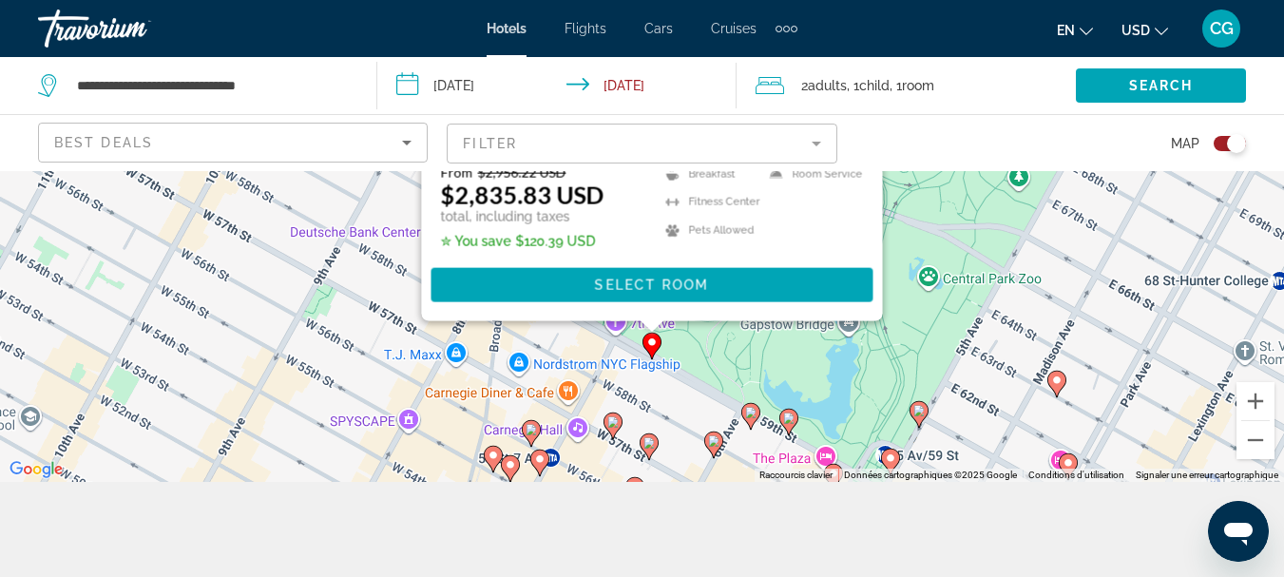
drag, startPoint x: 918, startPoint y: 286, endPoint x: 910, endPoint y: 237, distance: 50.2
click at [910, 237] on div "Pour activer le glissement avec le clavier, appuyez sur Alt+Entrée. Une fois ce…" at bounding box center [642, 279] width 1284 height 406
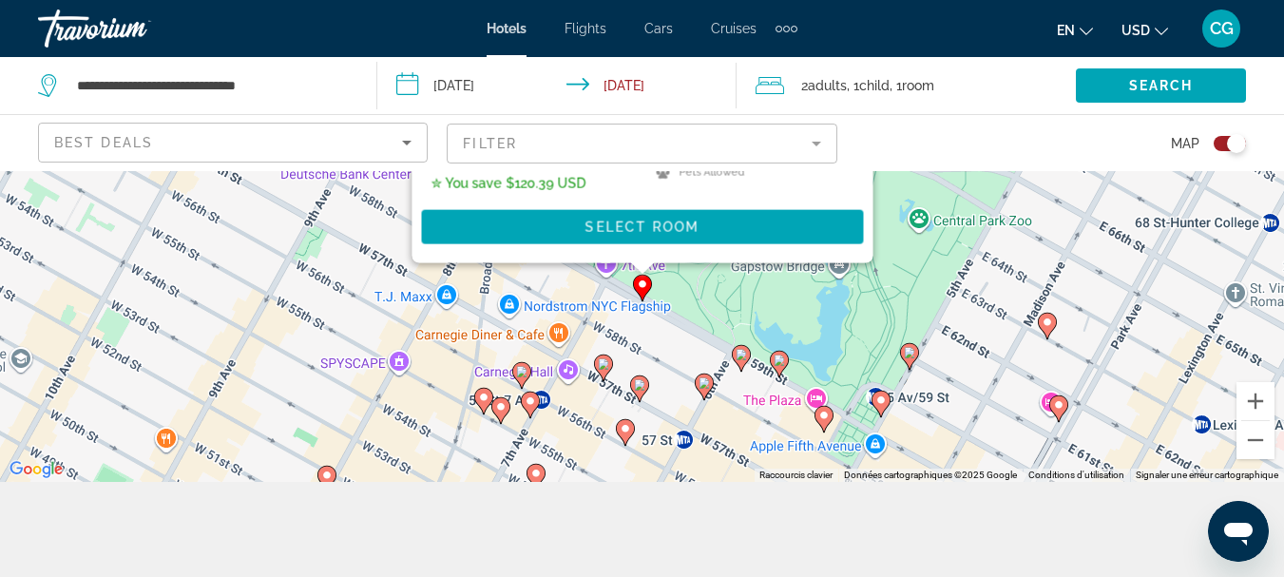
click at [401, 148] on icon "Sort by" at bounding box center [406, 142] width 23 height 23
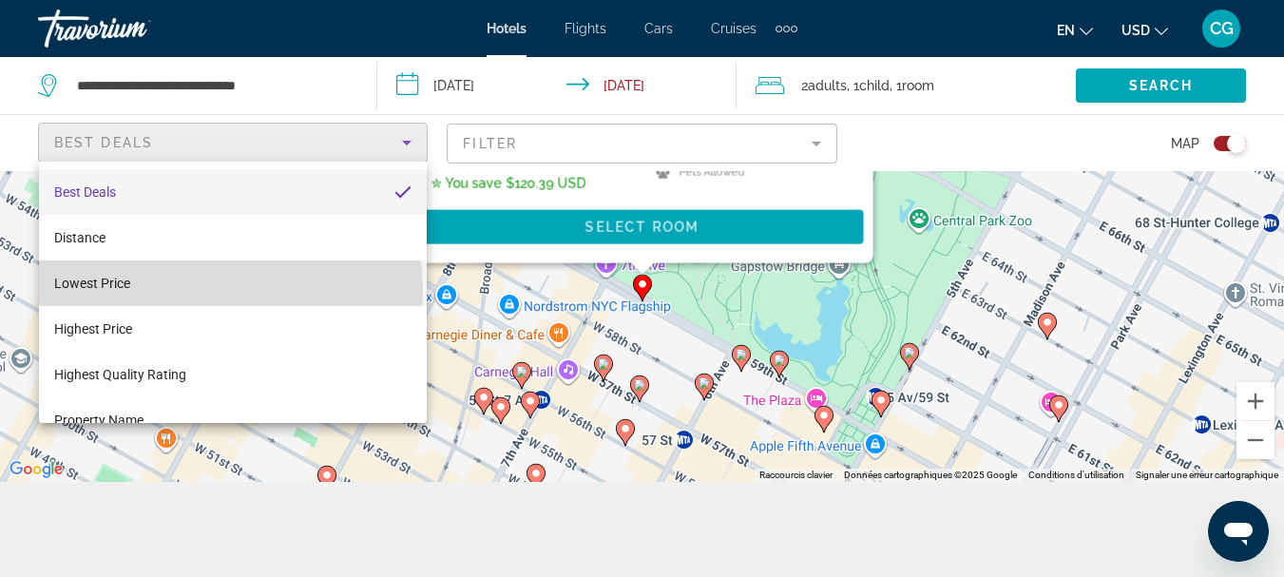
click at [230, 290] on mat-option "Lowest Price" at bounding box center [233, 283] width 388 height 46
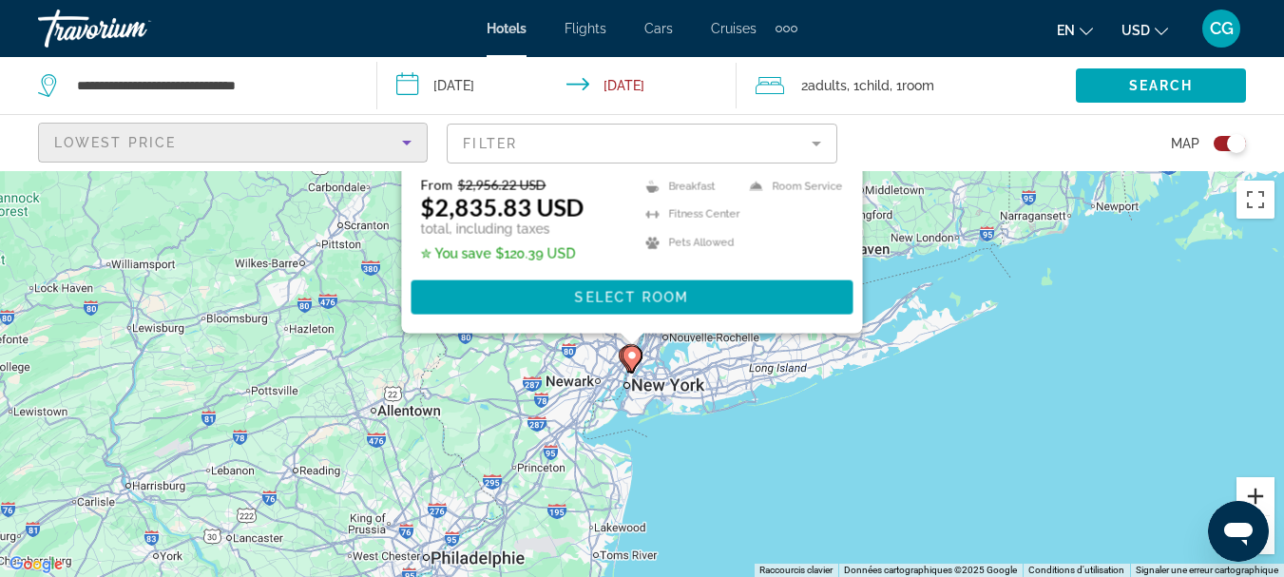
click at [1259, 492] on button "Zoom avant" at bounding box center [1255, 496] width 38 height 38
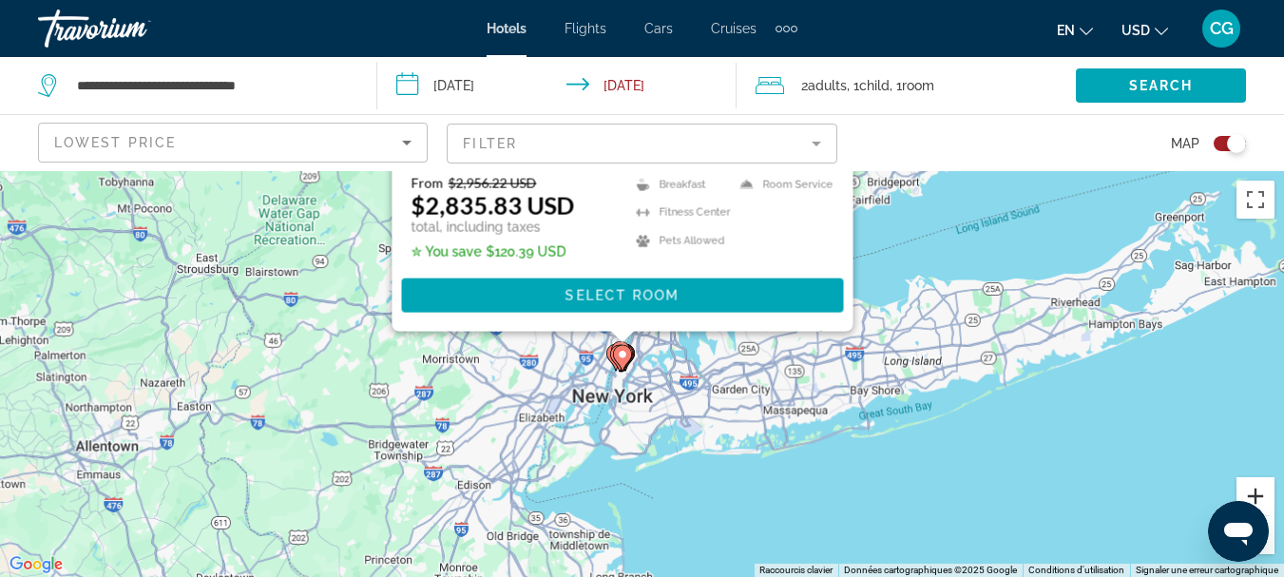
click at [1259, 492] on button "Zoom avant" at bounding box center [1255, 496] width 38 height 38
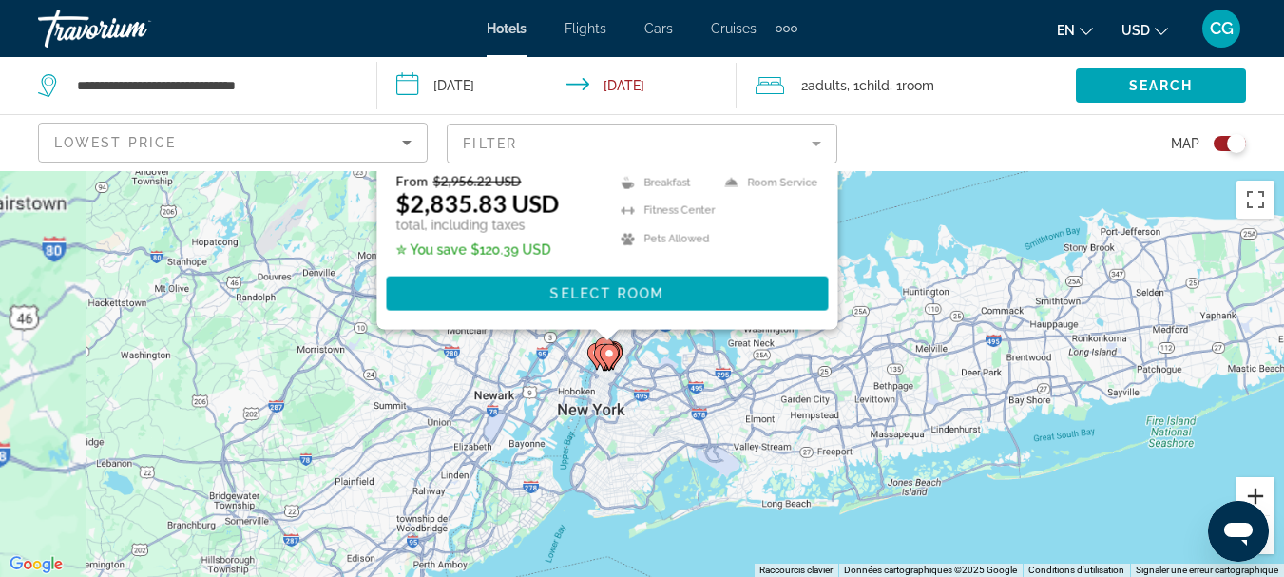
click at [1259, 492] on button "Zoom avant" at bounding box center [1255, 496] width 38 height 38
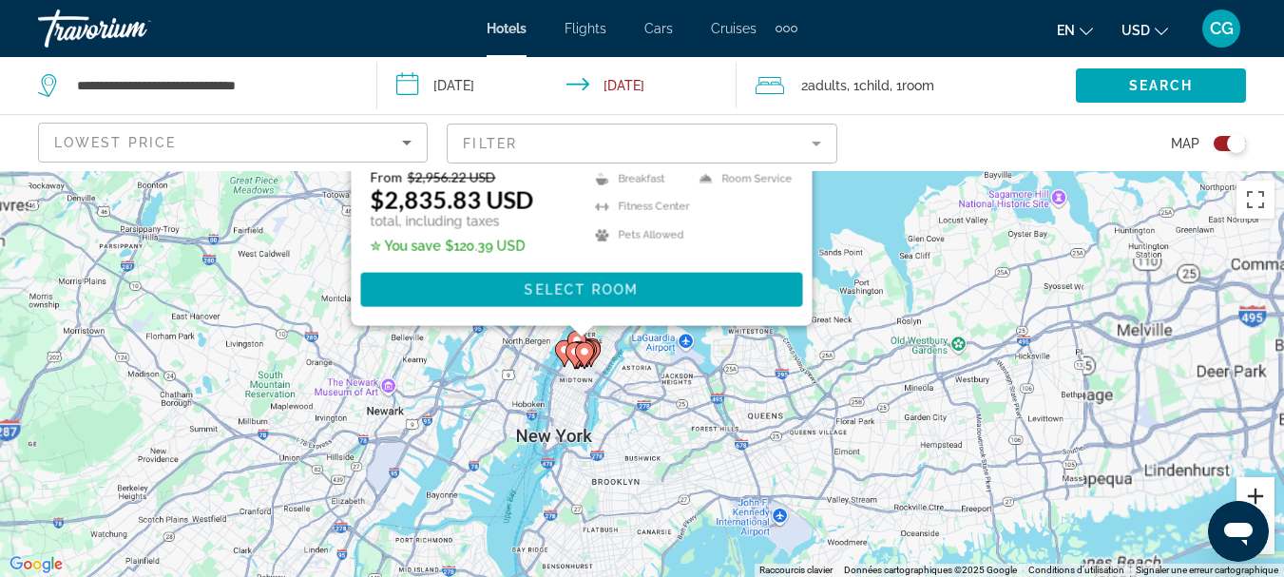
click at [1259, 492] on button "Zoom avant" at bounding box center [1255, 496] width 38 height 38
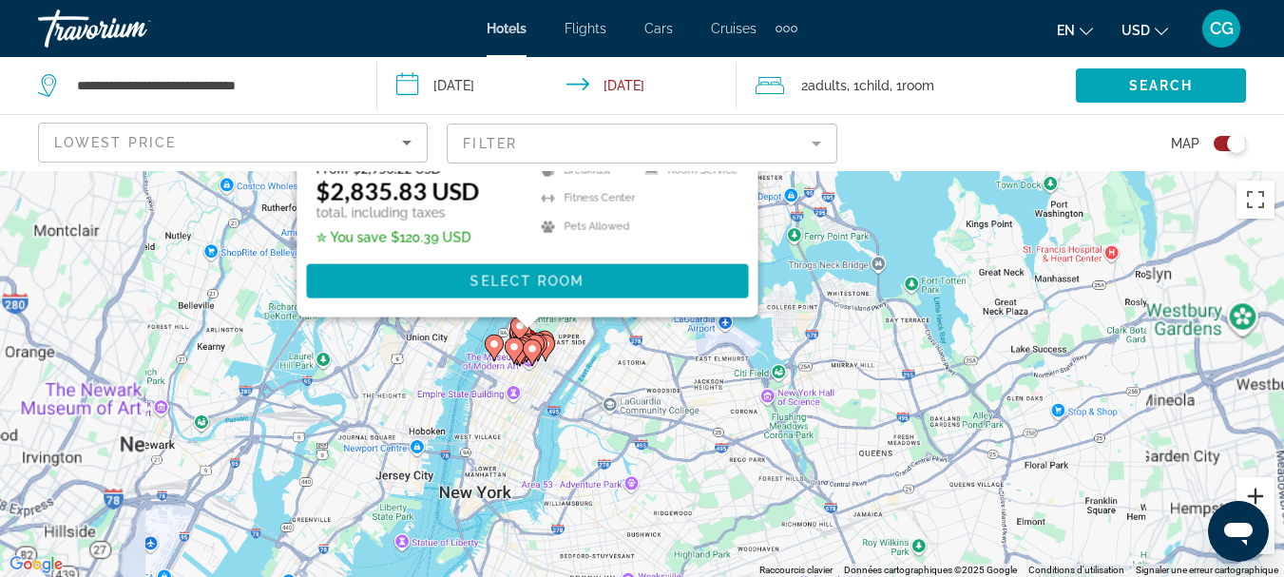
click at [1259, 492] on button "Zoom avant" at bounding box center [1255, 496] width 38 height 38
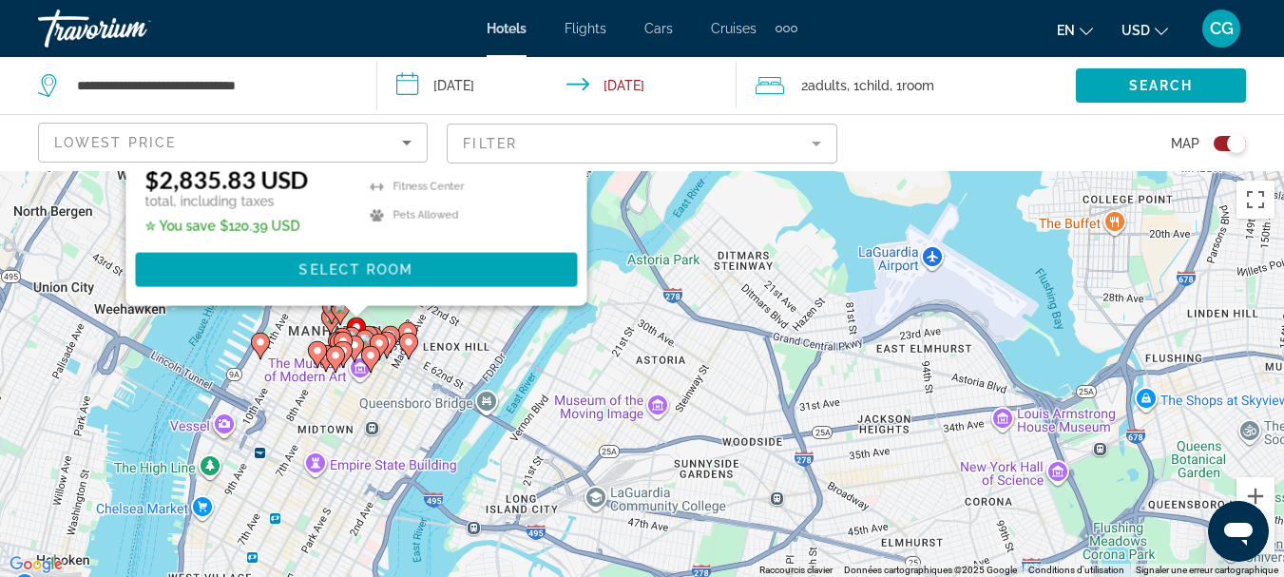
drag, startPoint x: 507, startPoint y: 367, endPoint x: 846, endPoint y: 465, distance: 353.1
click at [833, 464] on div "Pour activer le glissement avec le clavier, appuyez sur Alt+Entrée. Une fois ce…" at bounding box center [642, 374] width 1284 height 406
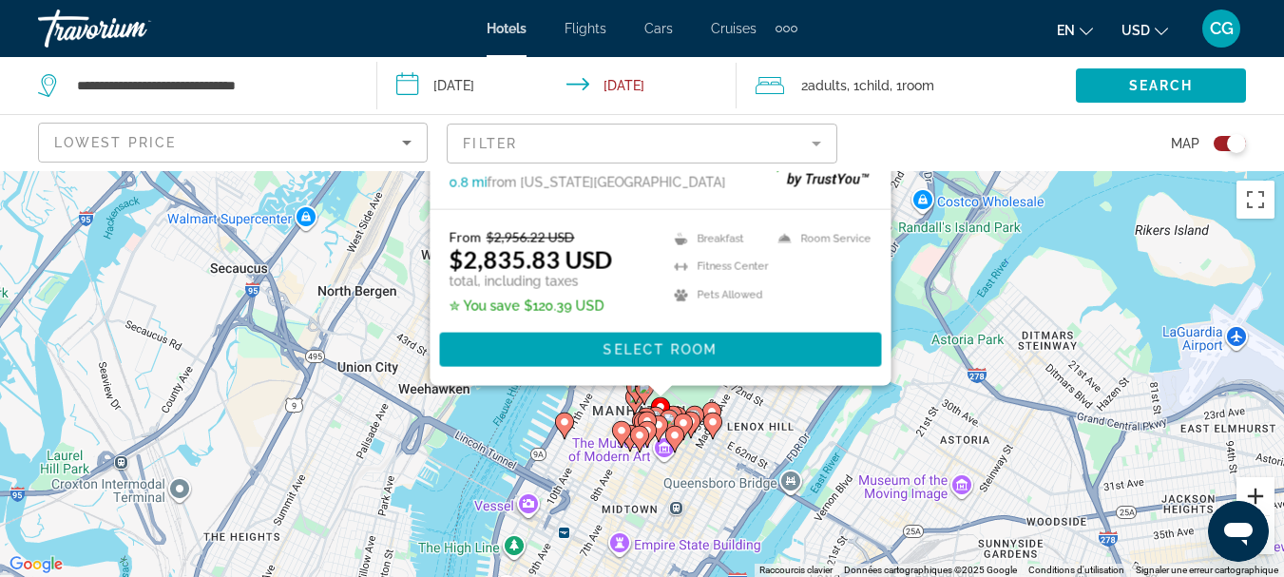
click at [1255, 494] on button "Zoom avant" at bounding box center [1255, 496] width 38 height 38
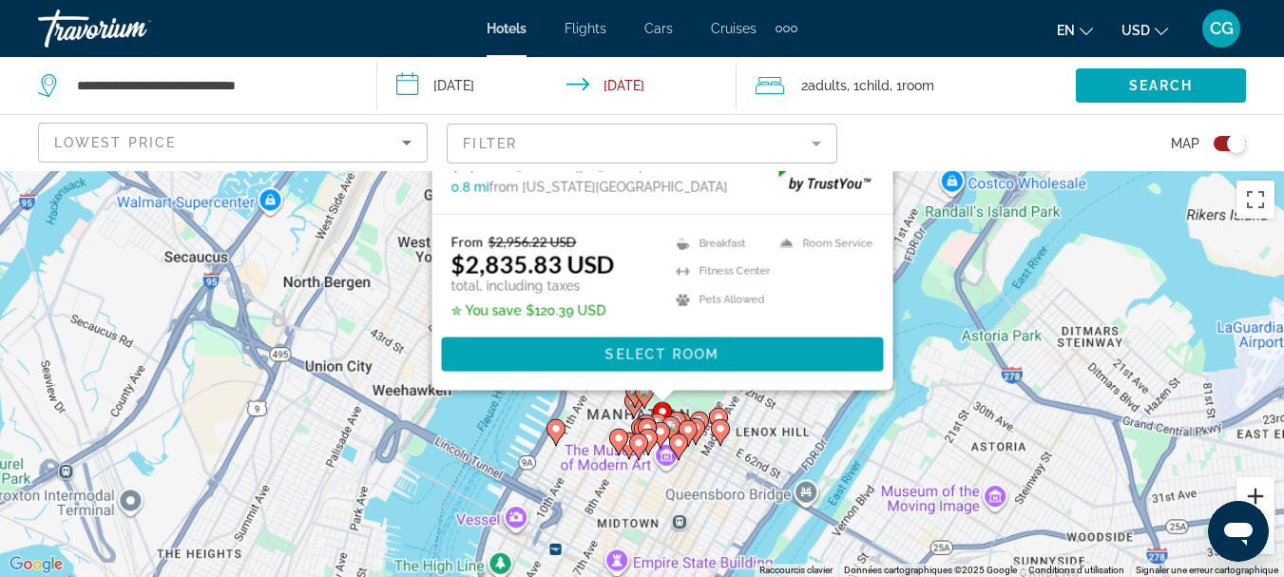
click at [1255, 494] on button "Zoom avant" at bounding box center [1255, 496] width 38 height 38
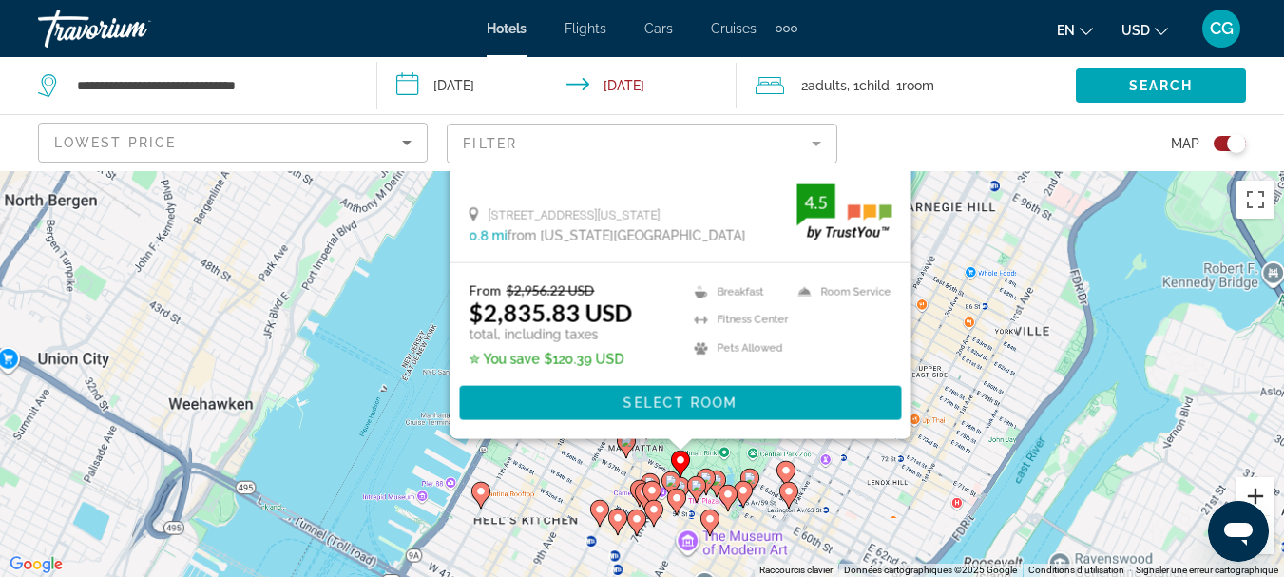
click at [1255, 494] on button "Zoom avant" at bounding box center [1255, 496] width 38 height 38
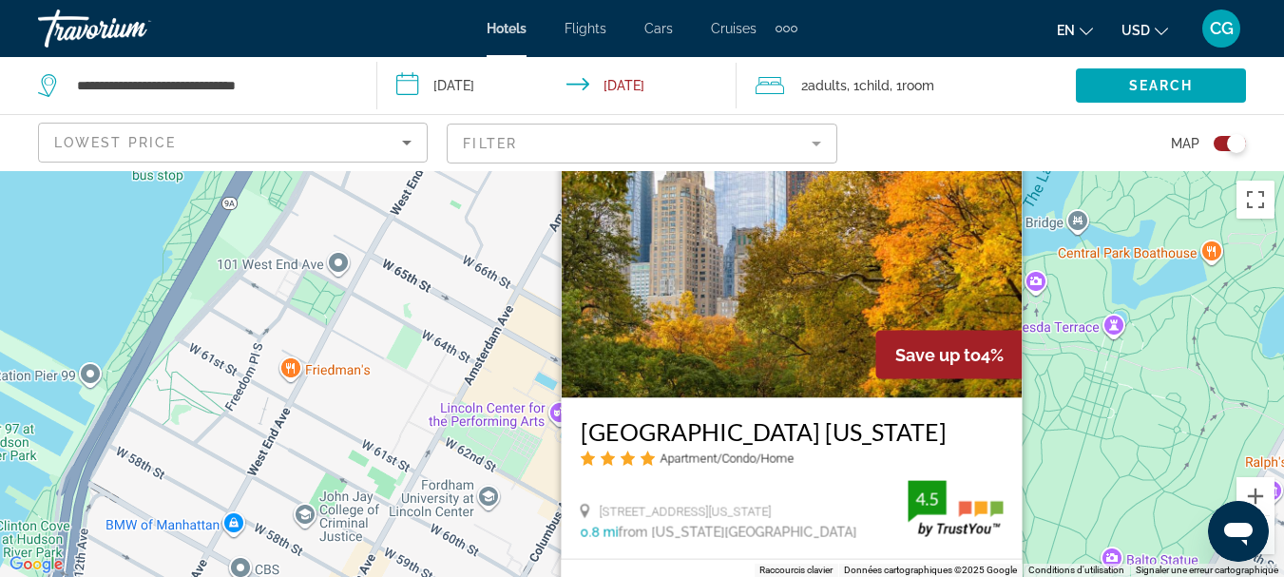
click at [1133, 388] on div "Pour activer le glissement avec le clavier, appuyez sur Alt+Entrée. Une fois ce…" at bounding box center [642, 374] width 1284 height 406
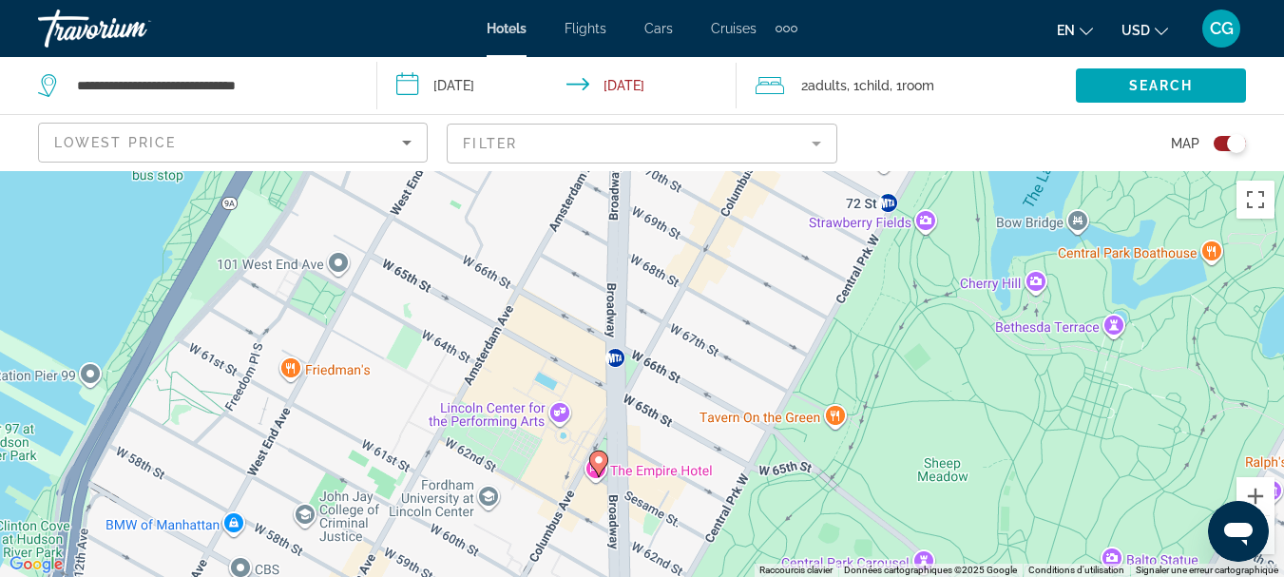
drag, startPoint x: 962, startPoint y: 472, endPoint x: 982, endPoint y: 232, distance: 241.3
click at [982, 233] on div "Pour activer le glissement avec le clavier, appuyez sur Alt+Entrée. Une fois ce…" at bounding box center [642, 374] width 1284 height 406
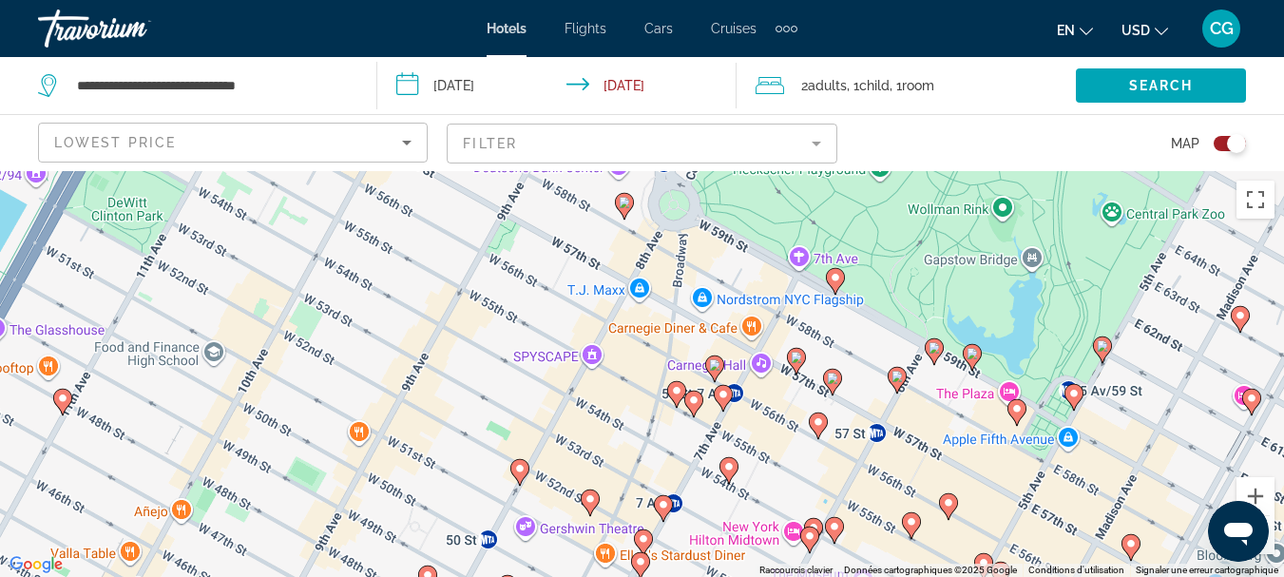
drag, startPoint x: 895, startPoint y: 496, endPoint x: 948, endPoint y: 358, distance: 147.4
click at [946, 360] on div "Pour activer le glissement avec le clavier, appuyez sur Alt+Entrée. Une fois ce…" at bounding box center [642, 374] width 1284 height 406
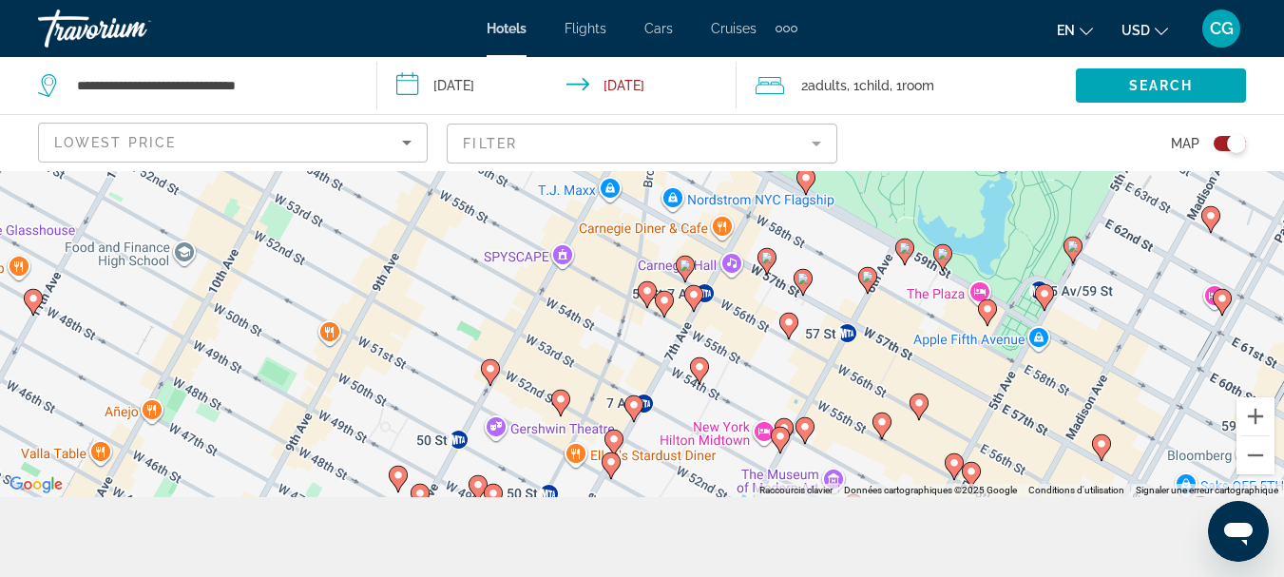
drag, startPoint x: 904, startPoint y: 432, endPoint x: 775, endPoint y: 572, distance: 190.3
click at [775, 572] on div "**********" at bounding box center [642, 379] width 1284 height 577
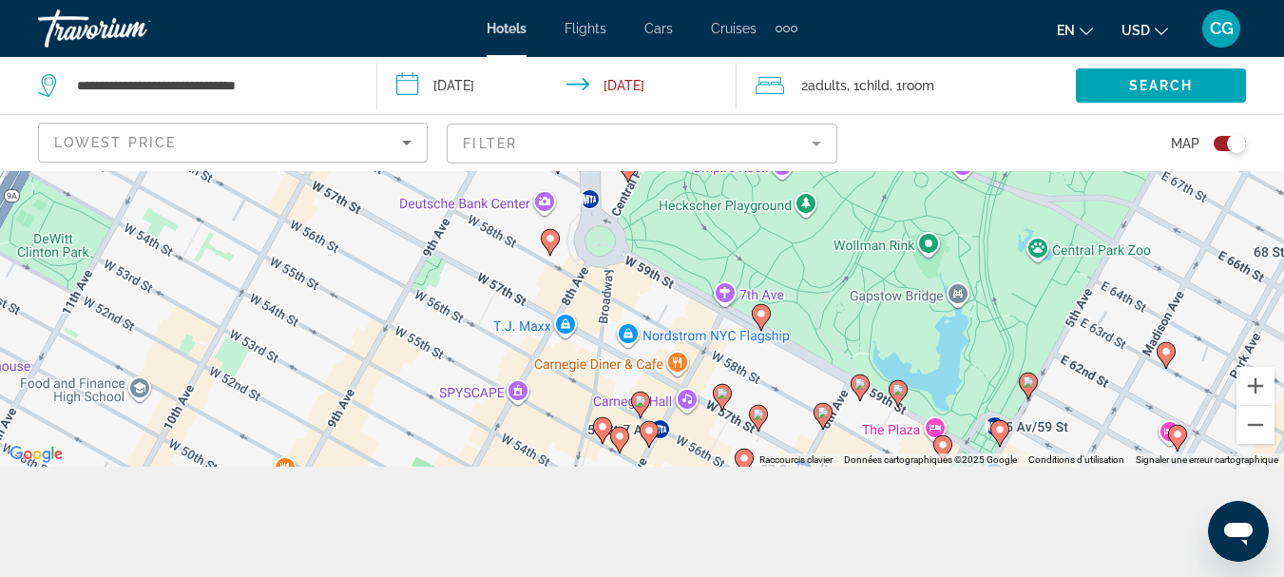
drag, startPoint x: 791, startPoint y: 412, endPoint x: 752, endPoint y: 446, distance: 51.9
click at [752, 446] on div "Pour activer le glissement avec le clavier, appuyez sur Alt+Entrée. Une fois ce…" at bounding box center [642, 264] width 1284 height 406
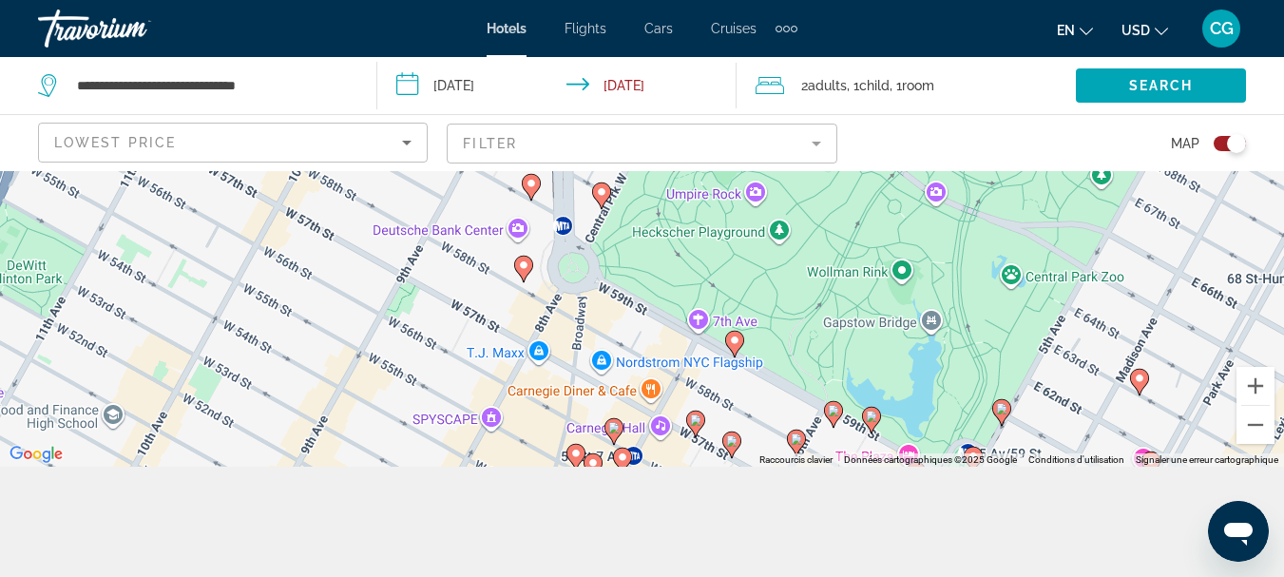
click at [1225, 139] on div "Toggle map" at bounding box center [1230, 143] width 32 height 15
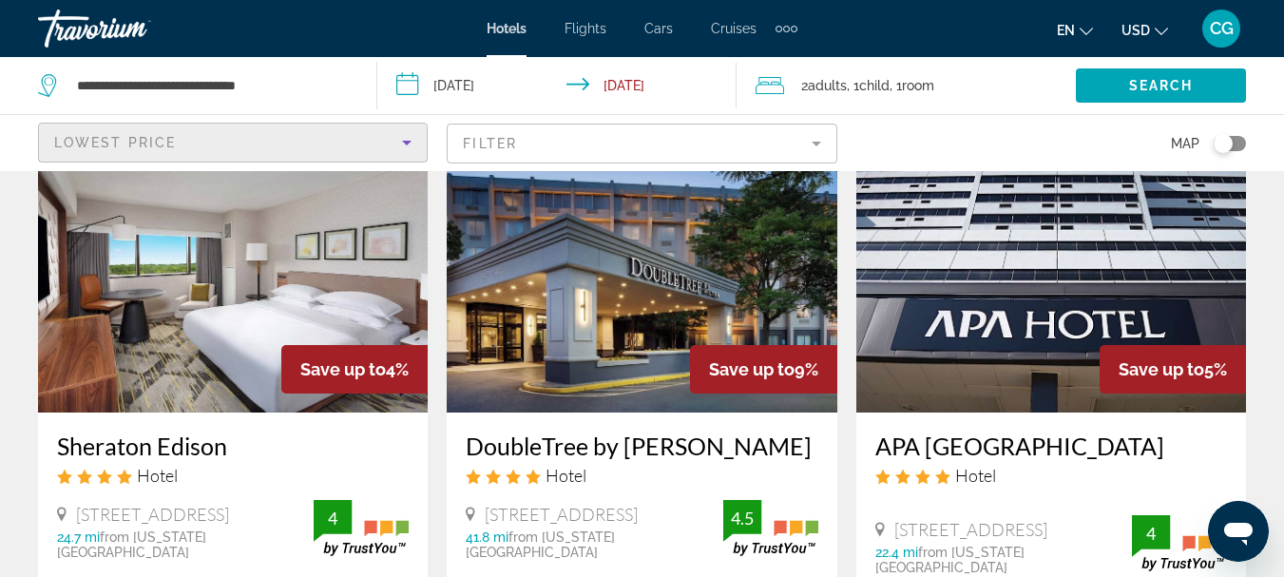
click at [408, 145] on icon "Sort by" at bounding box center [406, 142] width 23 height 23
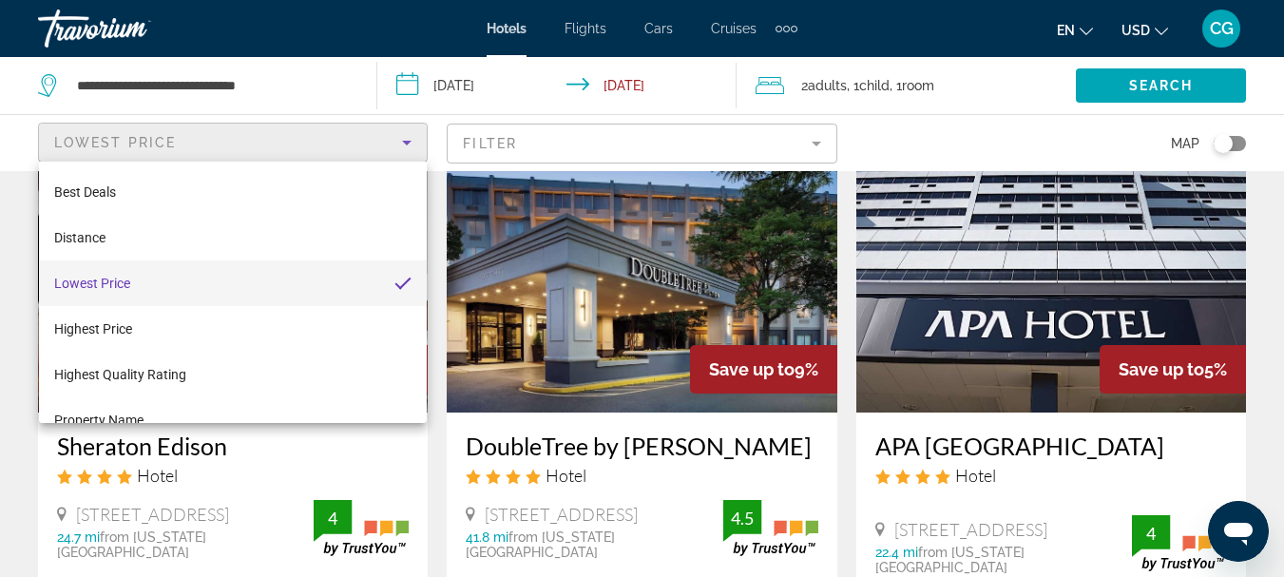
click at [408, 145] on div at bounding box center [642, 288] width 1284 height 577
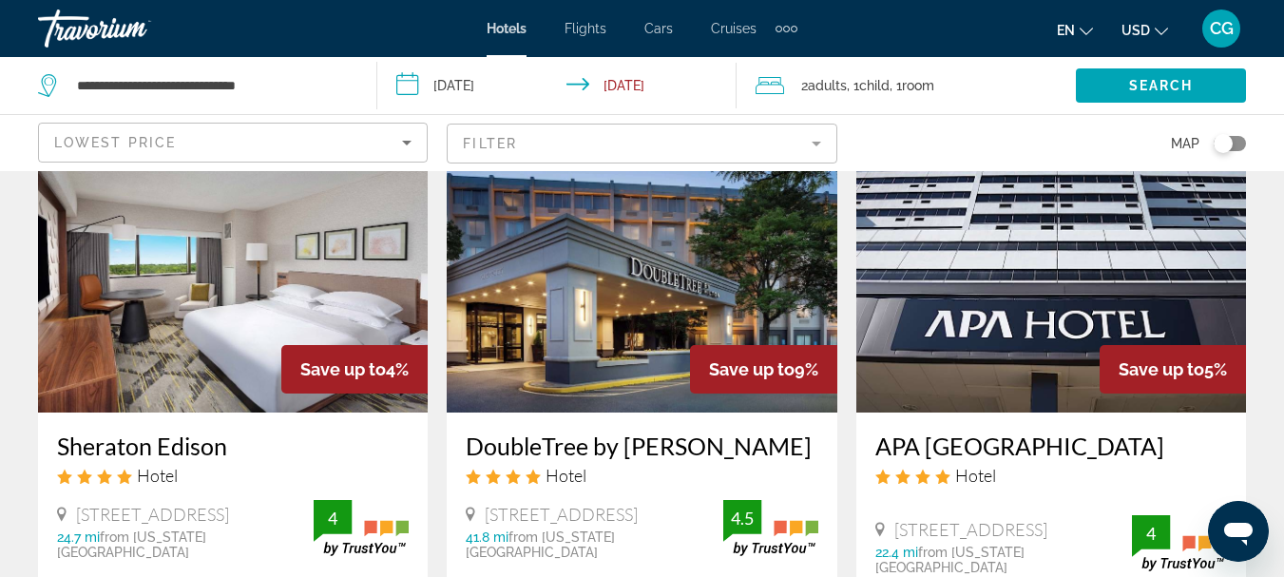
click at [812, 137] on mat-form-field "Filter" at bounding box center [642, 144] width 390 height 40
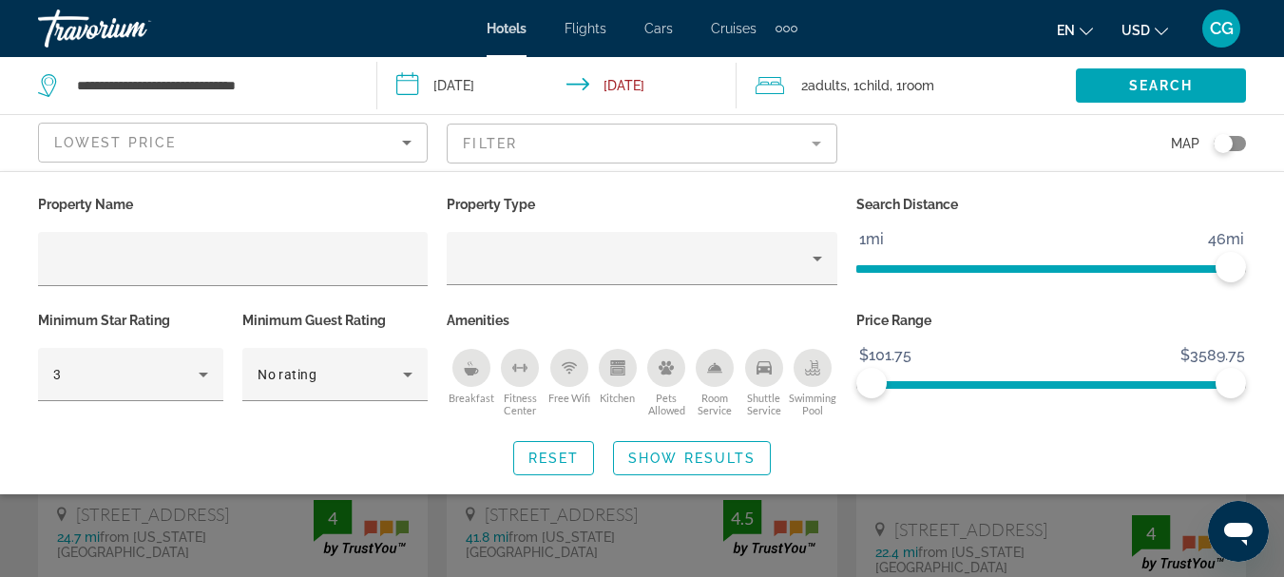
click at [806, 140] on mat-form-field "Filter" at bounding box center [642, 144] width 390 height 40
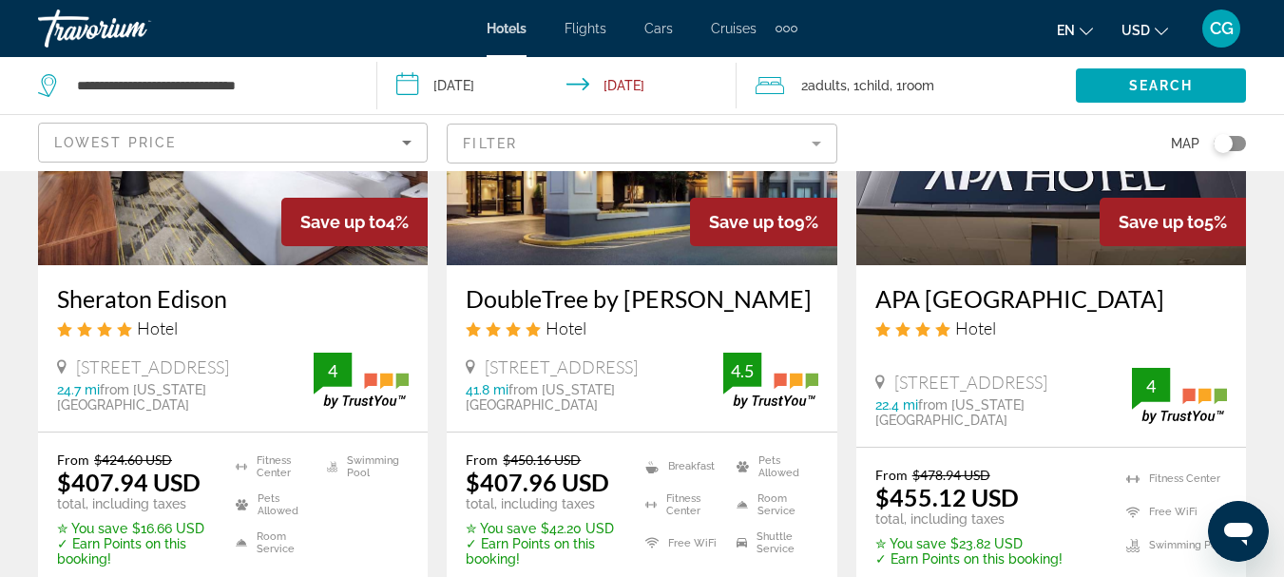
scroll to position [319, 0]
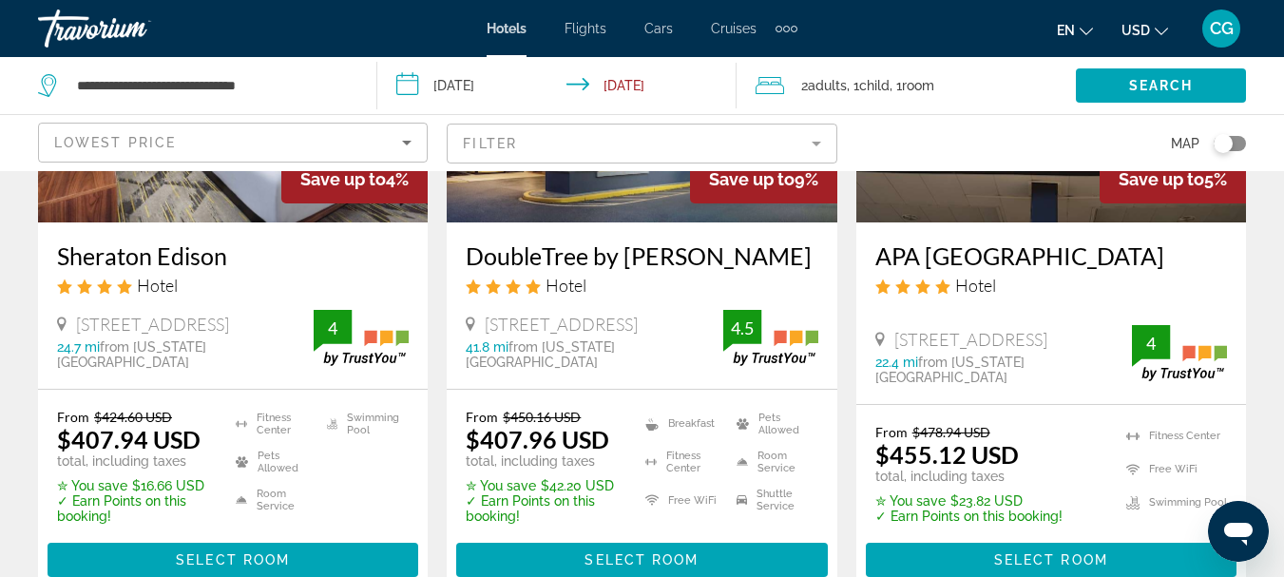
click at [1085, 26] on icon "Change language" at bounding box center [1086, 31] width 13 height 13
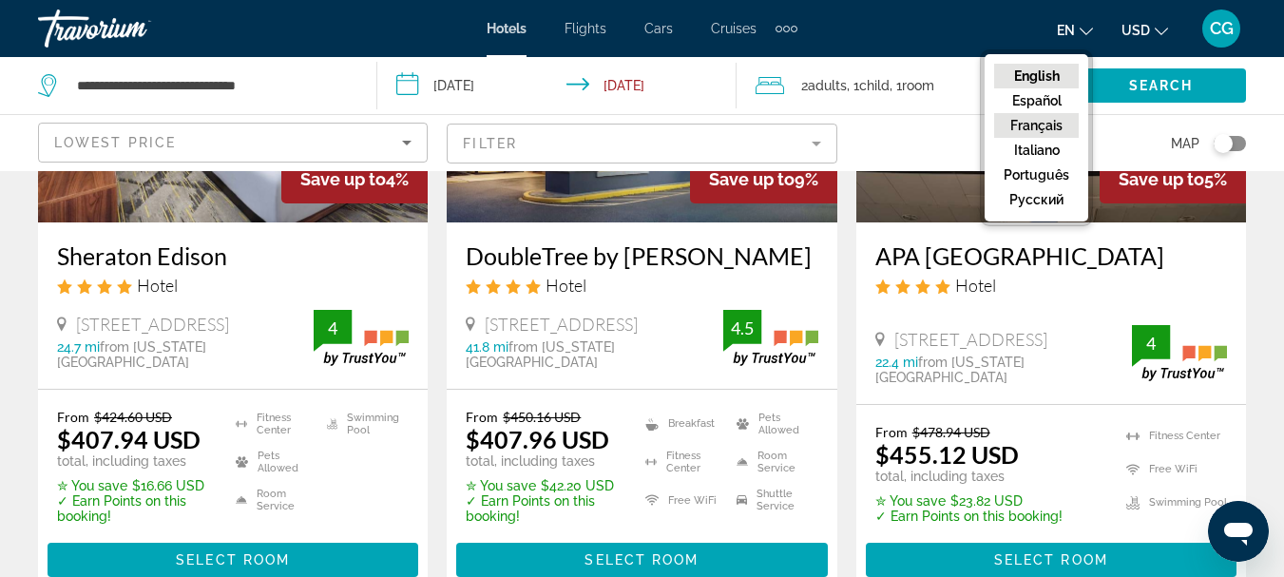
click at [1034, 134] on button "Français" at bounding box center [1036, 125] width 85 height 25
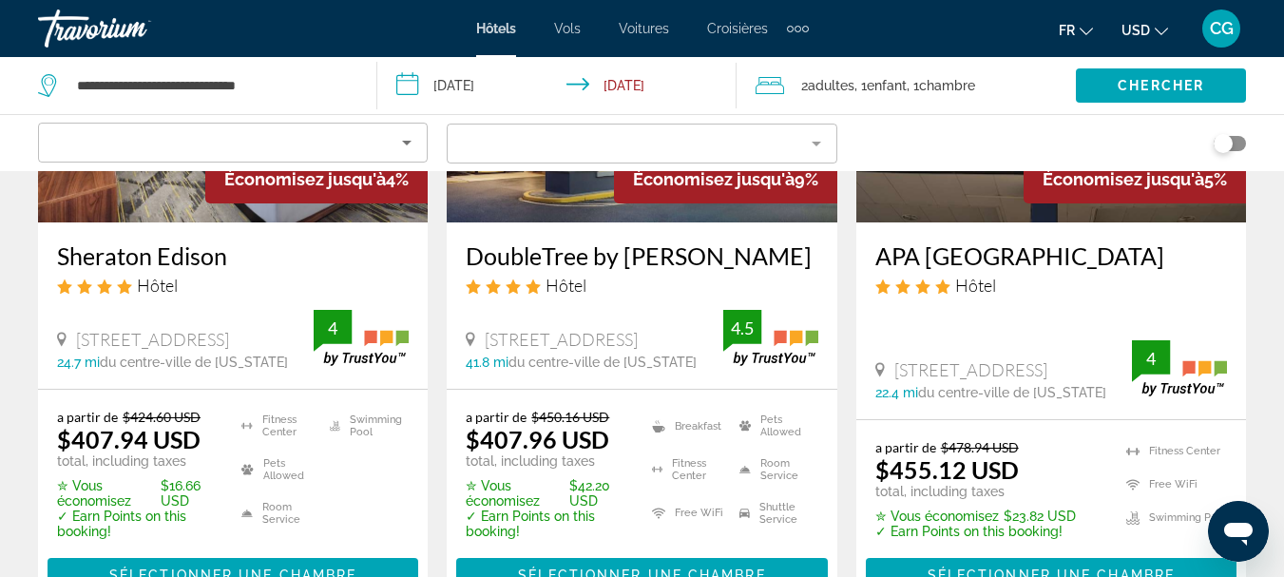
click at [1160, 32] on icon "Change currency" at bounding box center [1161, 31] width 13 height 13
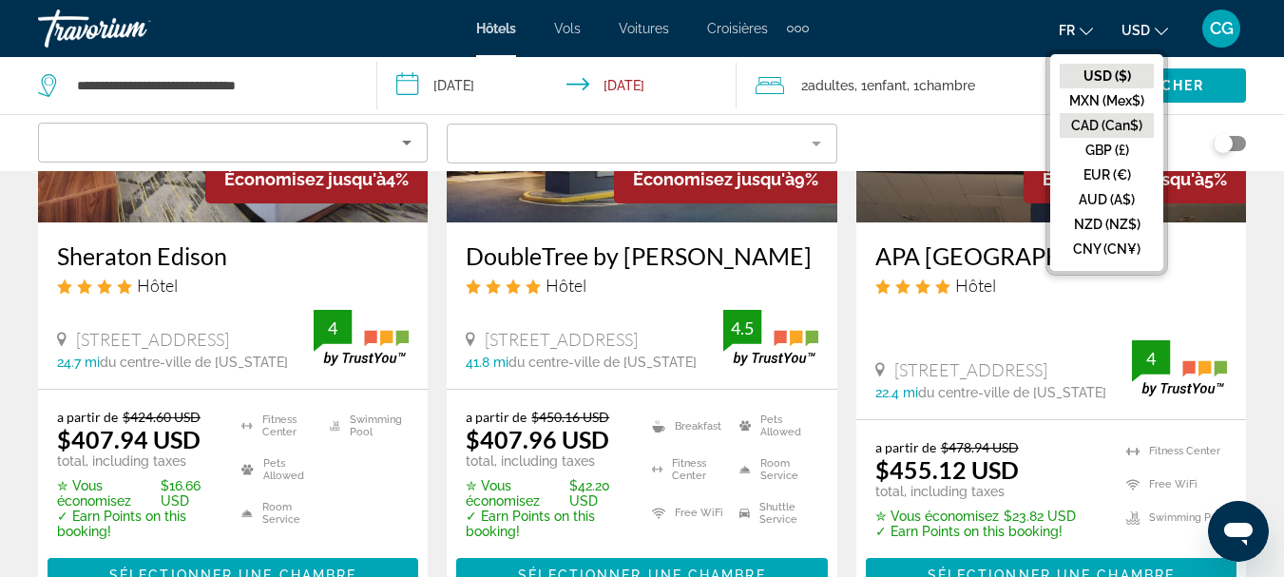
click at [1121, 124] on button "CAD (Can$)" at bounding box center [1107, 125] width 94 height 25
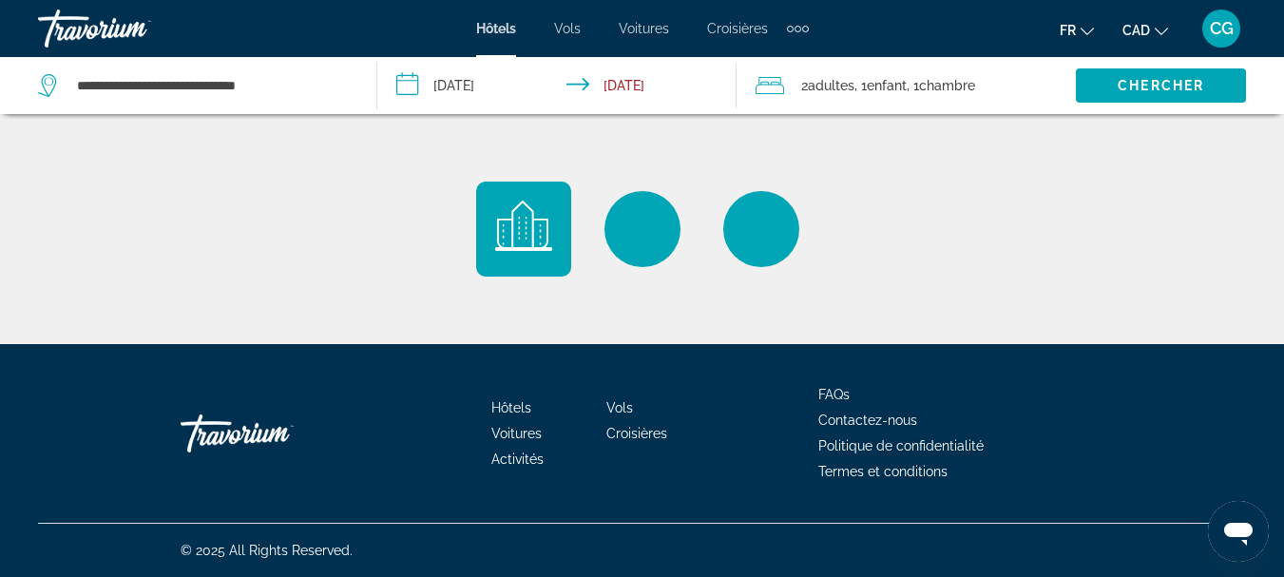
scroll to position [0, 0]
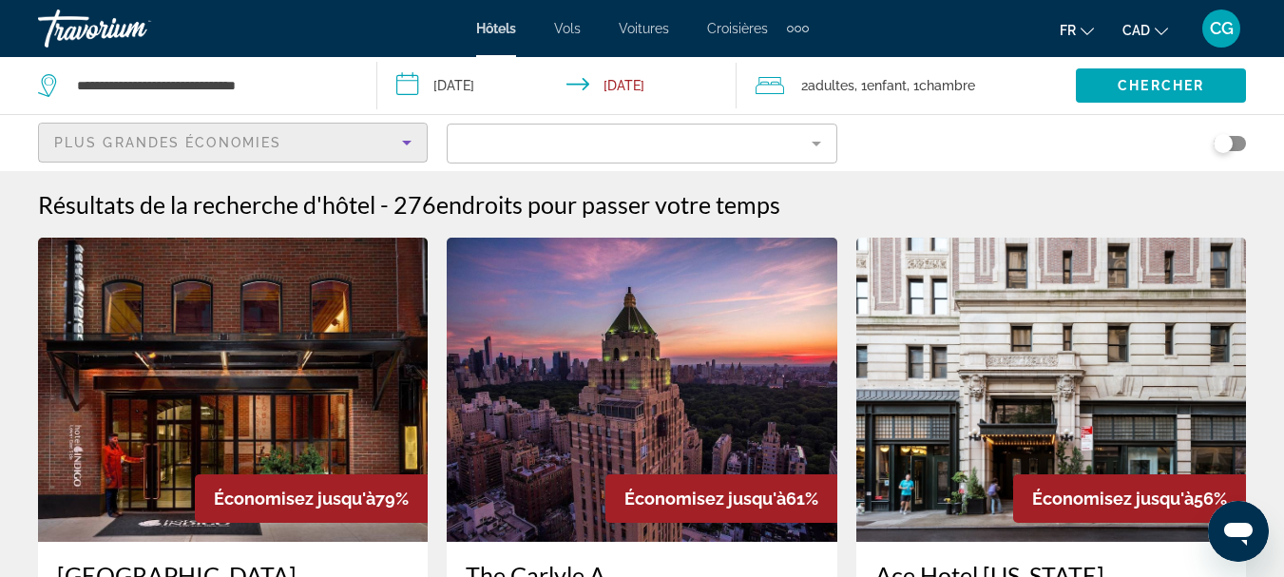
click at [405, 144] on icon "Sort by" at bounding box center [406, 142] width 23 height 23
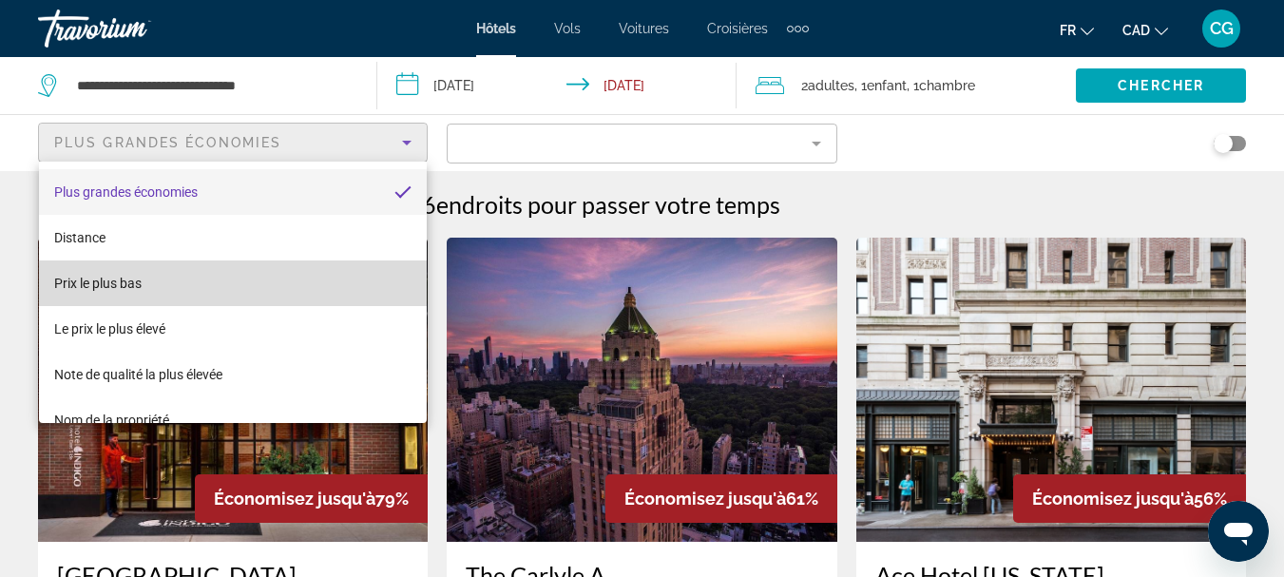
click at [306, 286] on mat-option "Prix le plus bas" at bounding box center [233, 283] width 388 height 46
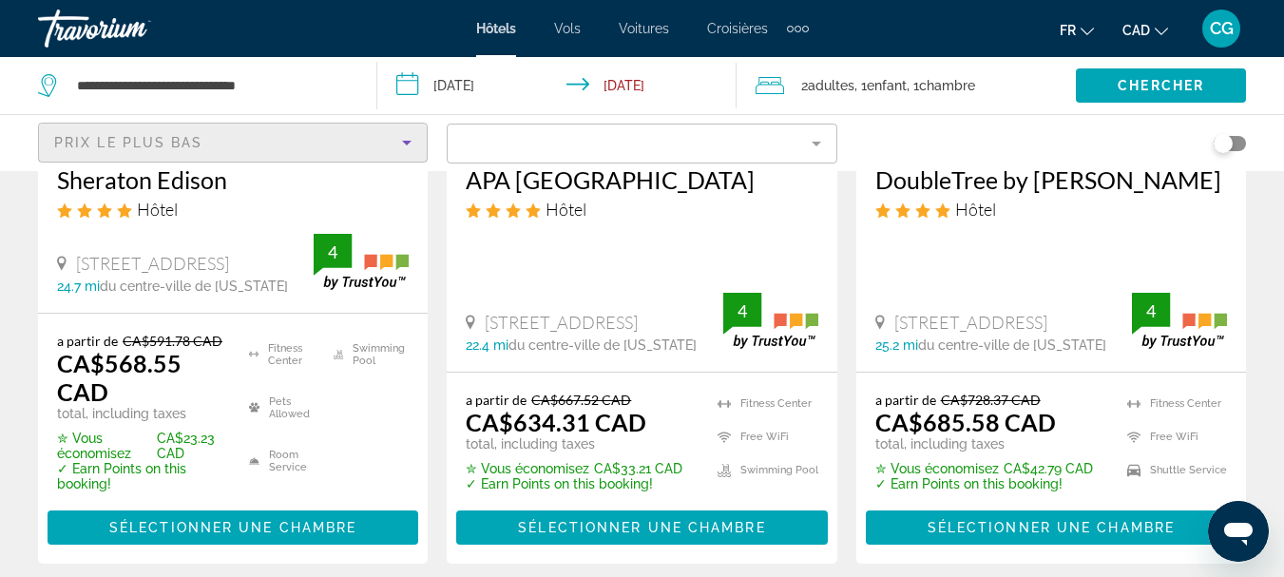
scroll to position [190, 0]
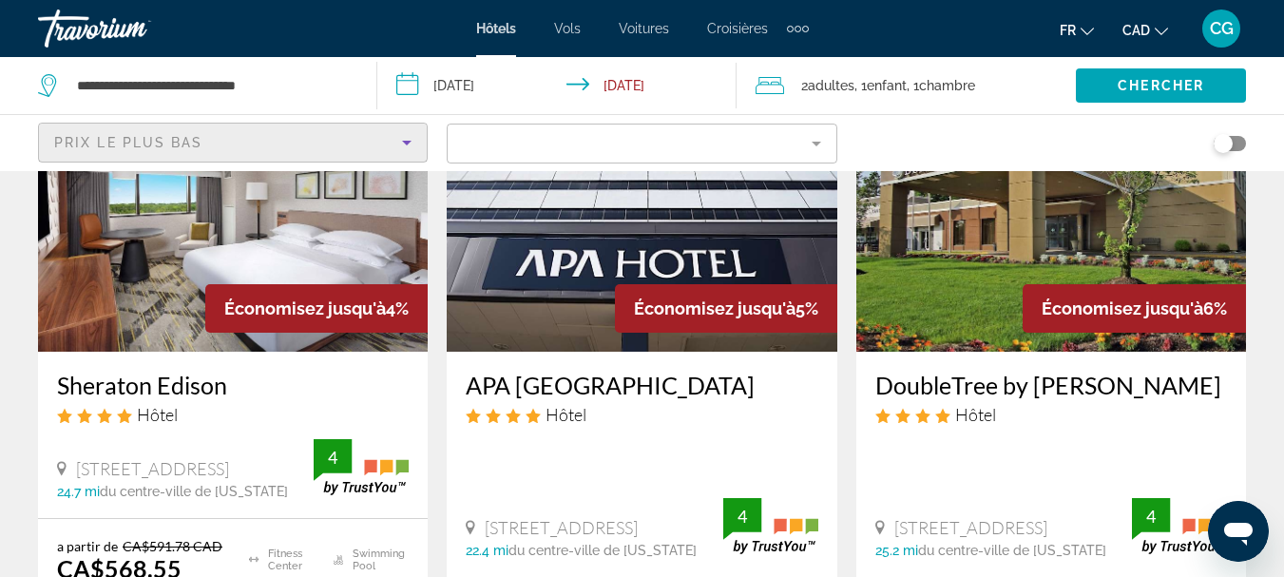
click at [413, 141] on icon "Sort by" at bounding box center [406, 142] width 23 height 23
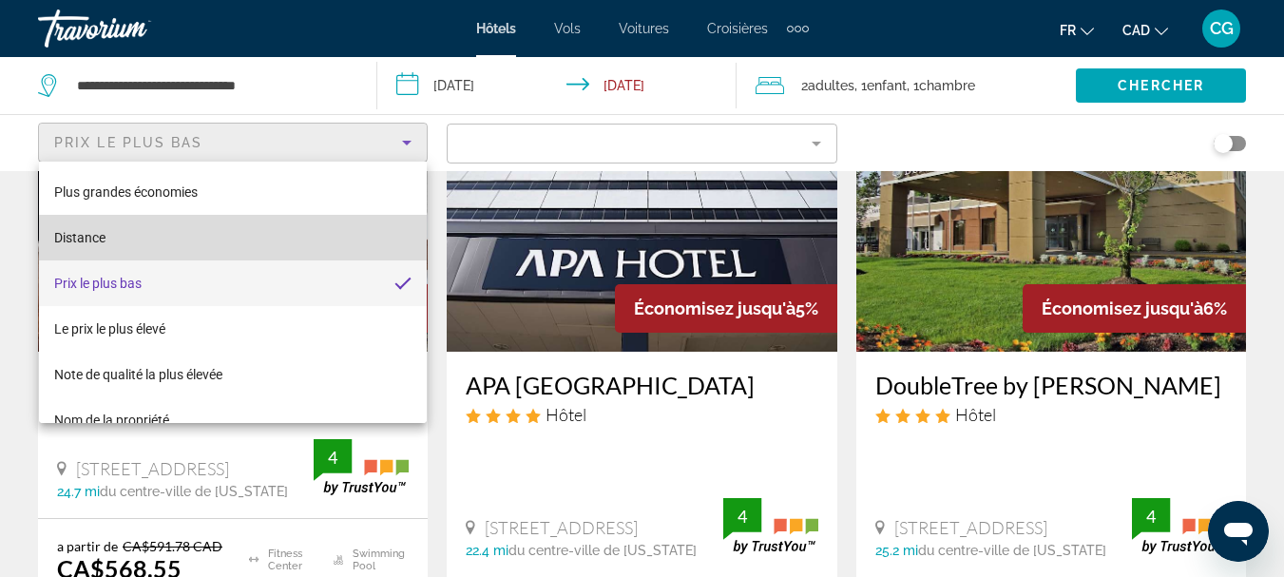
click at [344, 242] on mat-option "Distance" at bounding box center [233, 238] width 388 height 46
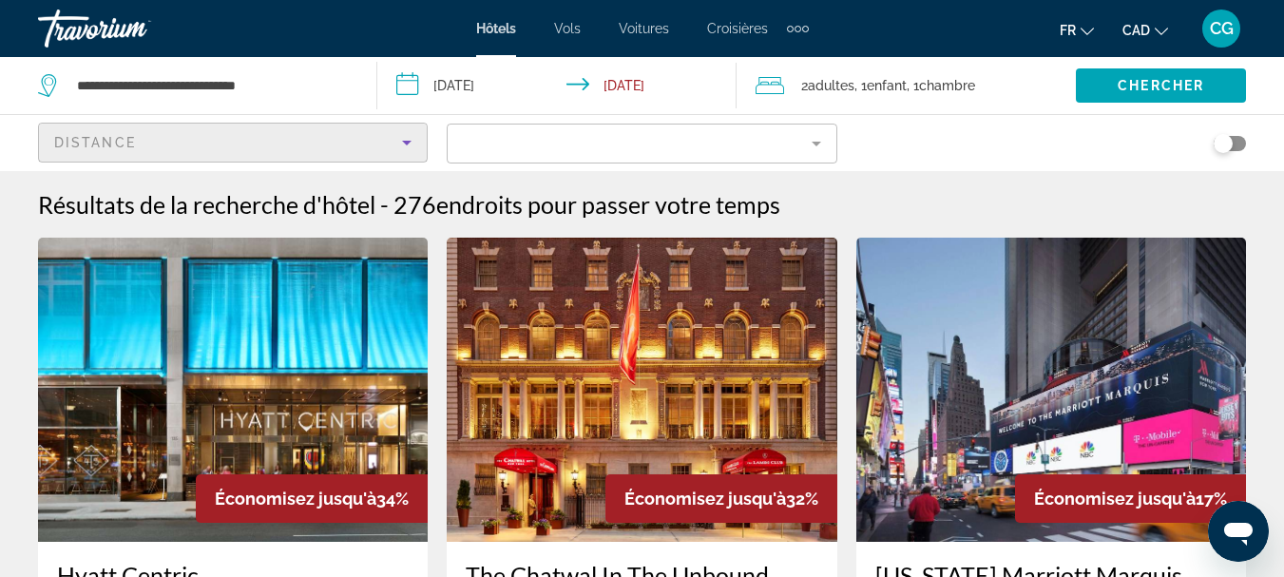
click at [382, 139] on div "Distance" at bounding box center [228, 142] width 348 height 23
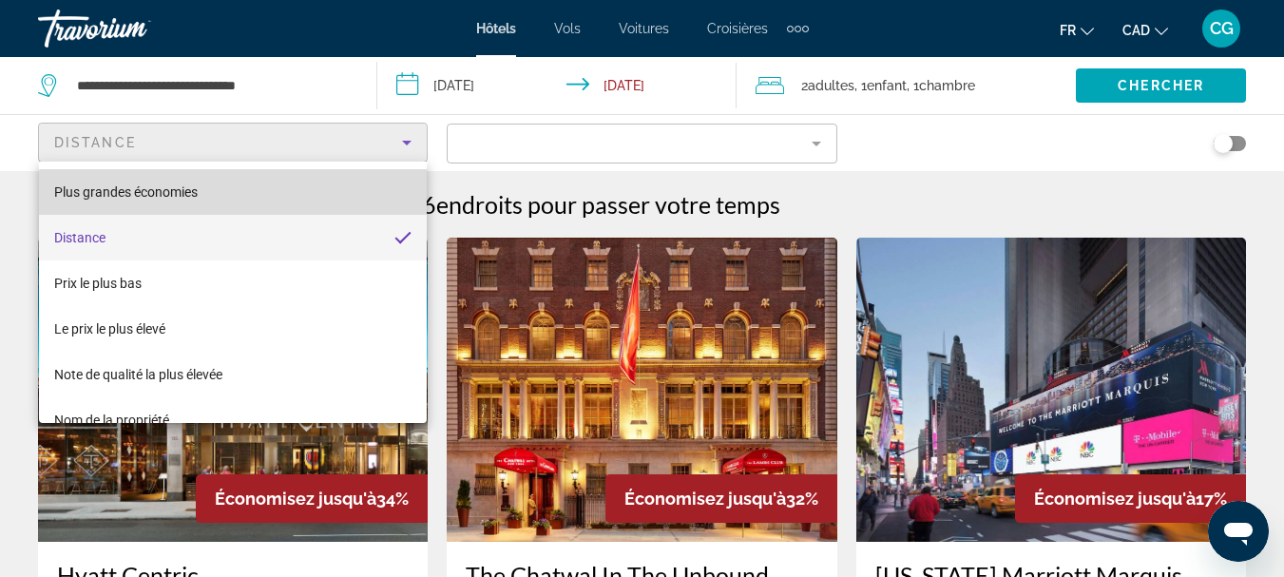
click at [272, 201] on mat-option "Plus grandes économies" at bounding box center [233, 192] width 388 height 46
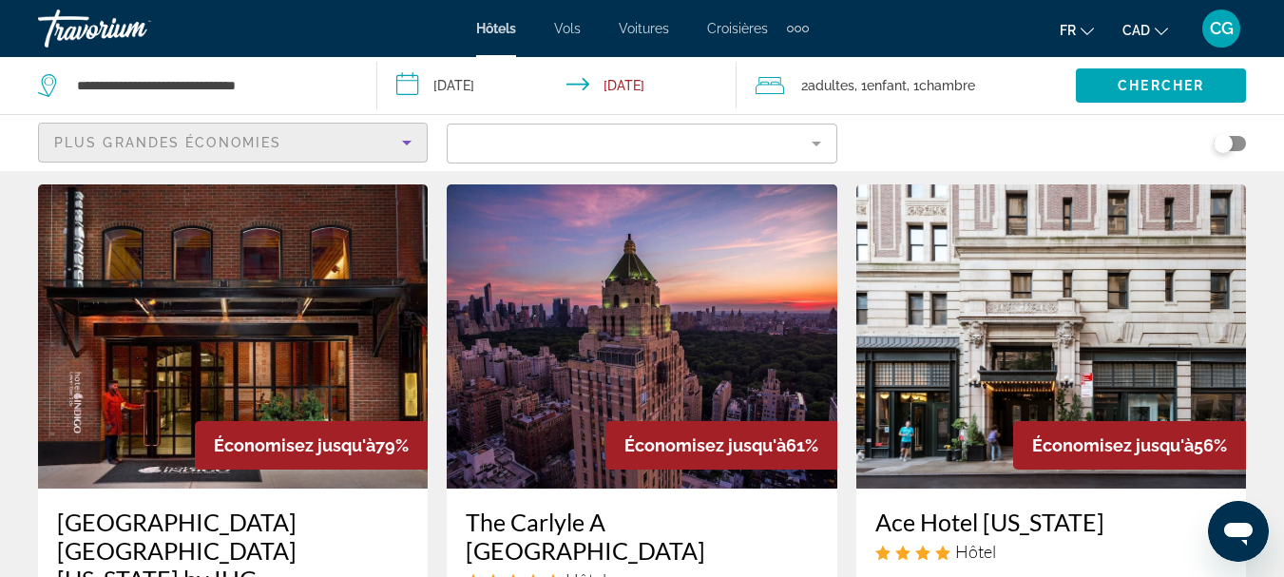
scroll to position [95, 0]
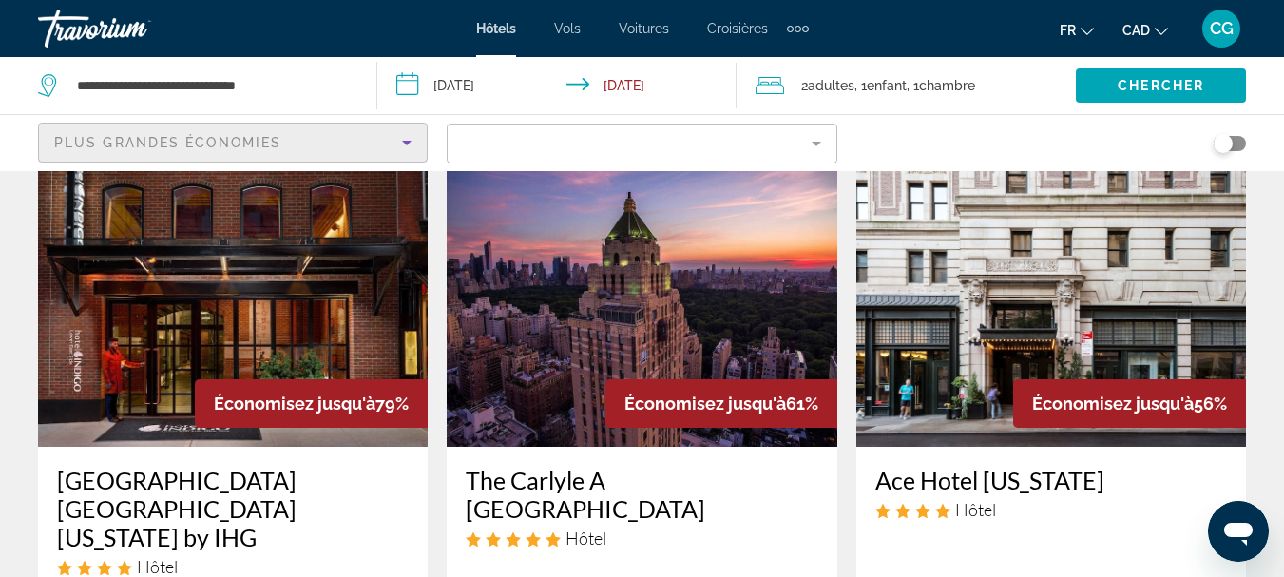
click at [260, 326] on img "Main content" at bounding box center [233, 295] width 390 height 304
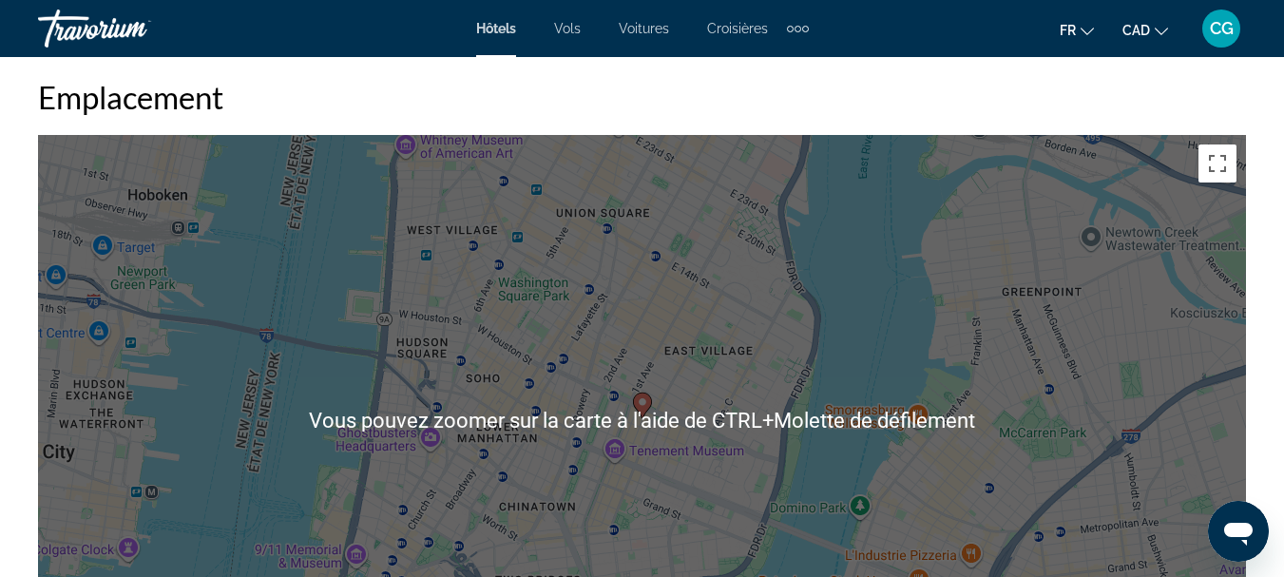
scroll to position [2091, 0]
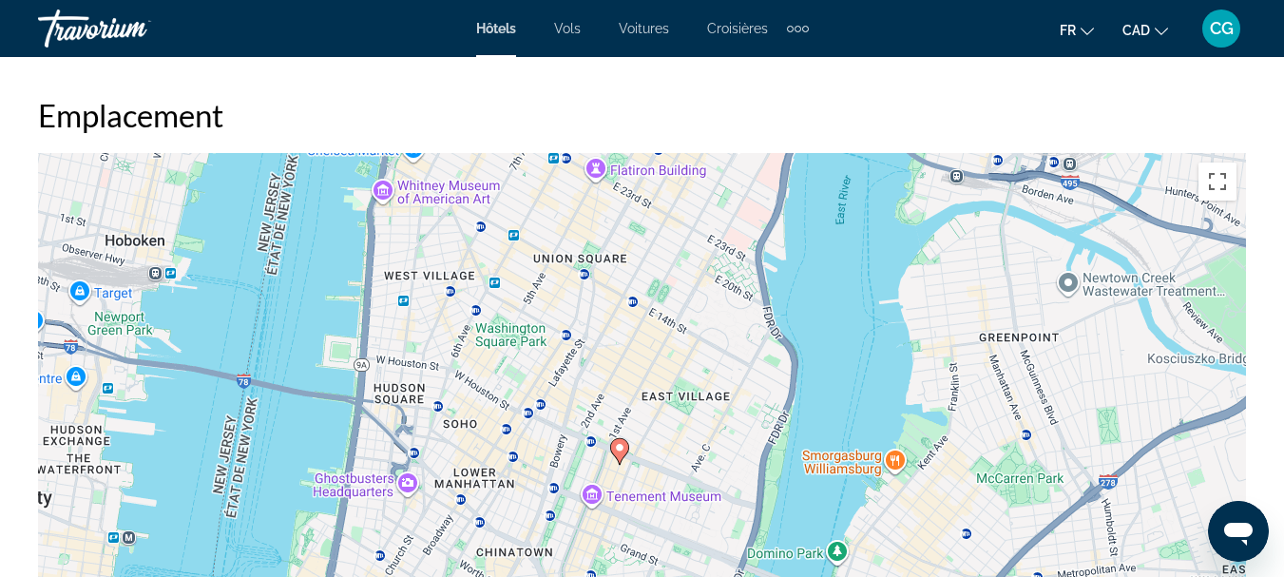
drag, startPoint x: 706, startPoint y: 439, endPoint x: 693, endPoint y: 338, distance: 101.6
click at [693, 338] on div "Pour activer le glissement avec le clavier, appuyez sur Alt+Entrée. Une fois ce…" at bounding box center [642, 438] width 1208 height 570
